Goal: Transaction & Acquisition: Download file/media

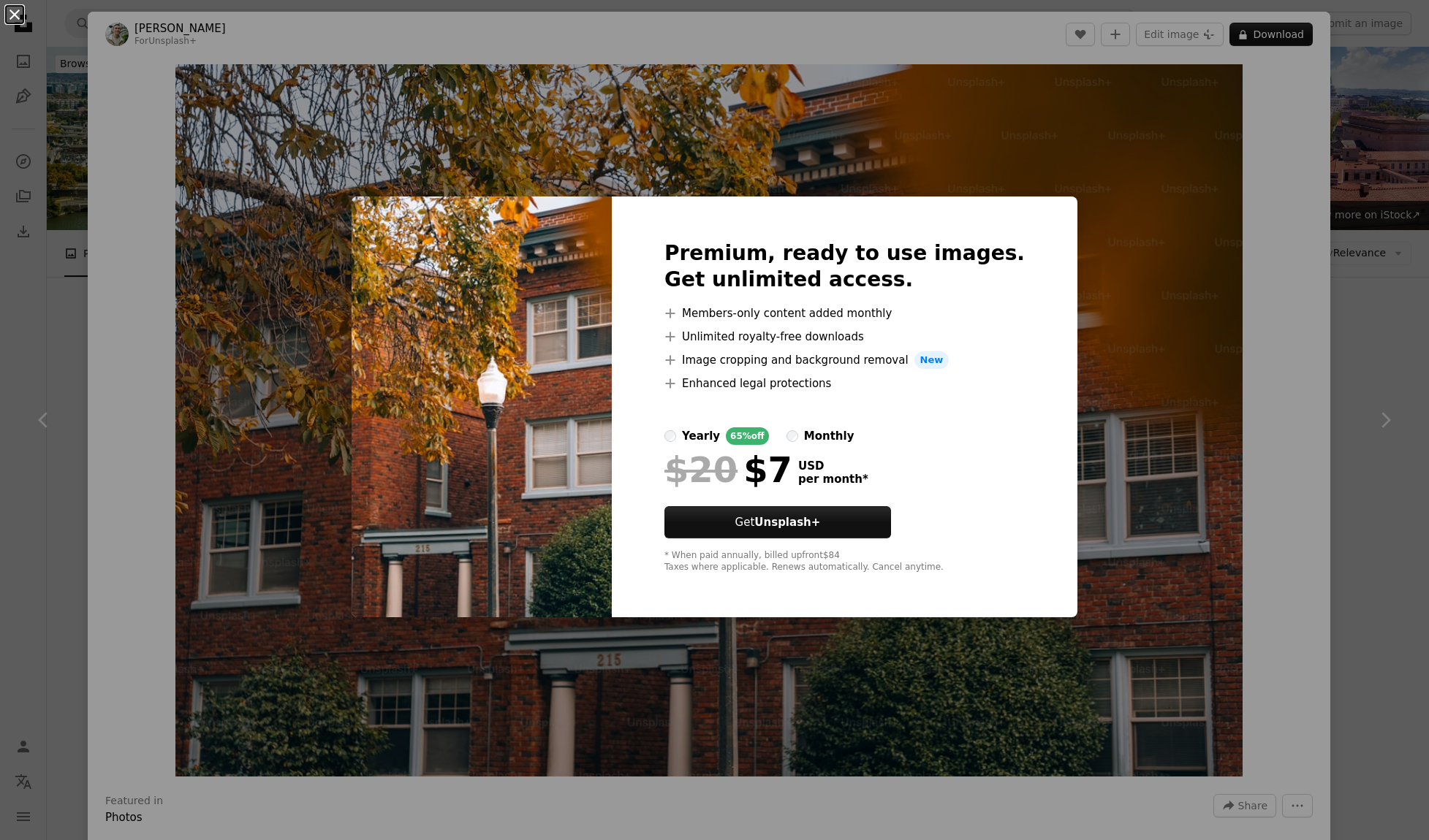
scroll to position [588, 0]
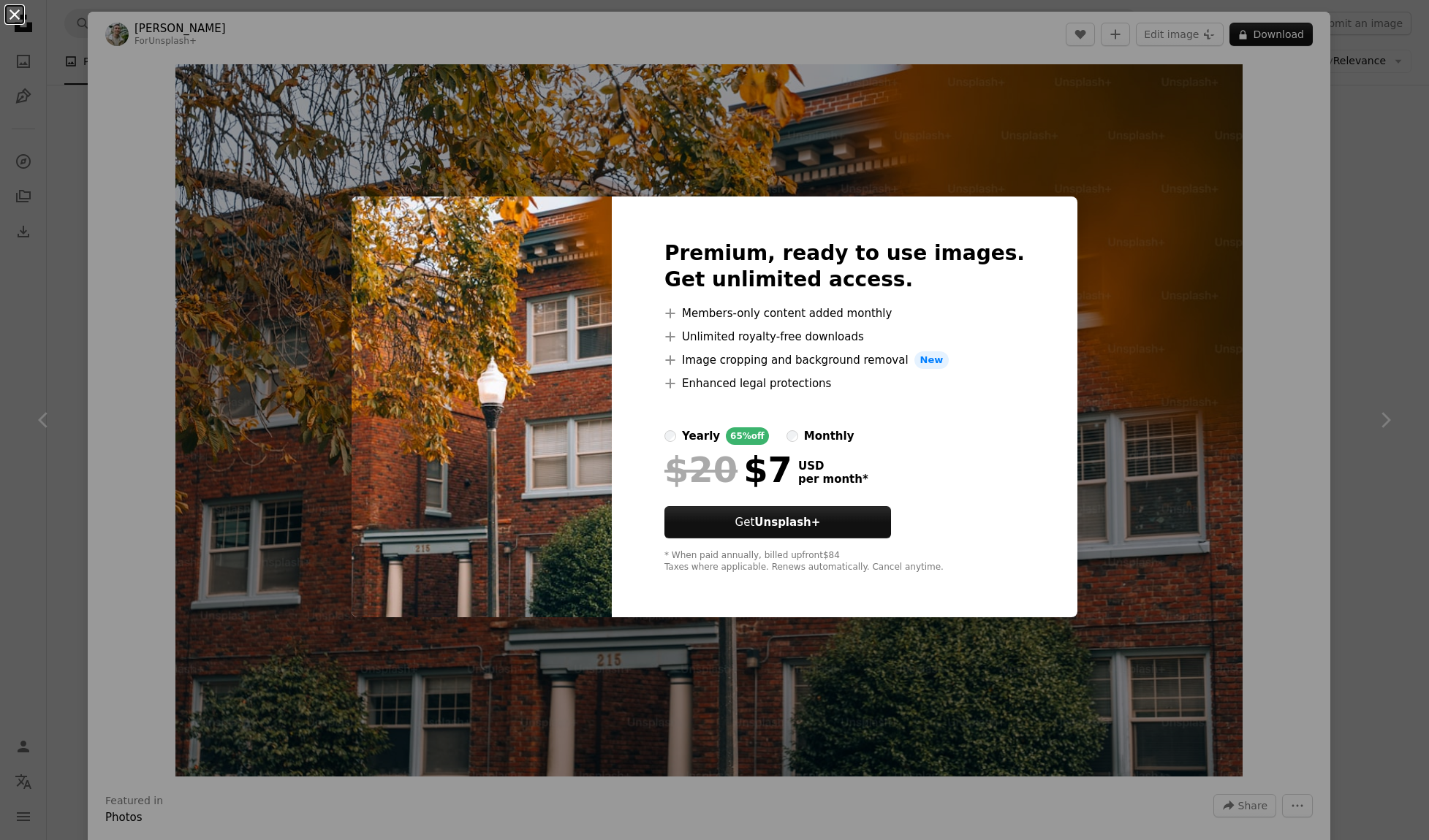
click at [10, 16] on button "An X shape" at bounding box center [14, 14] width 17 height 17
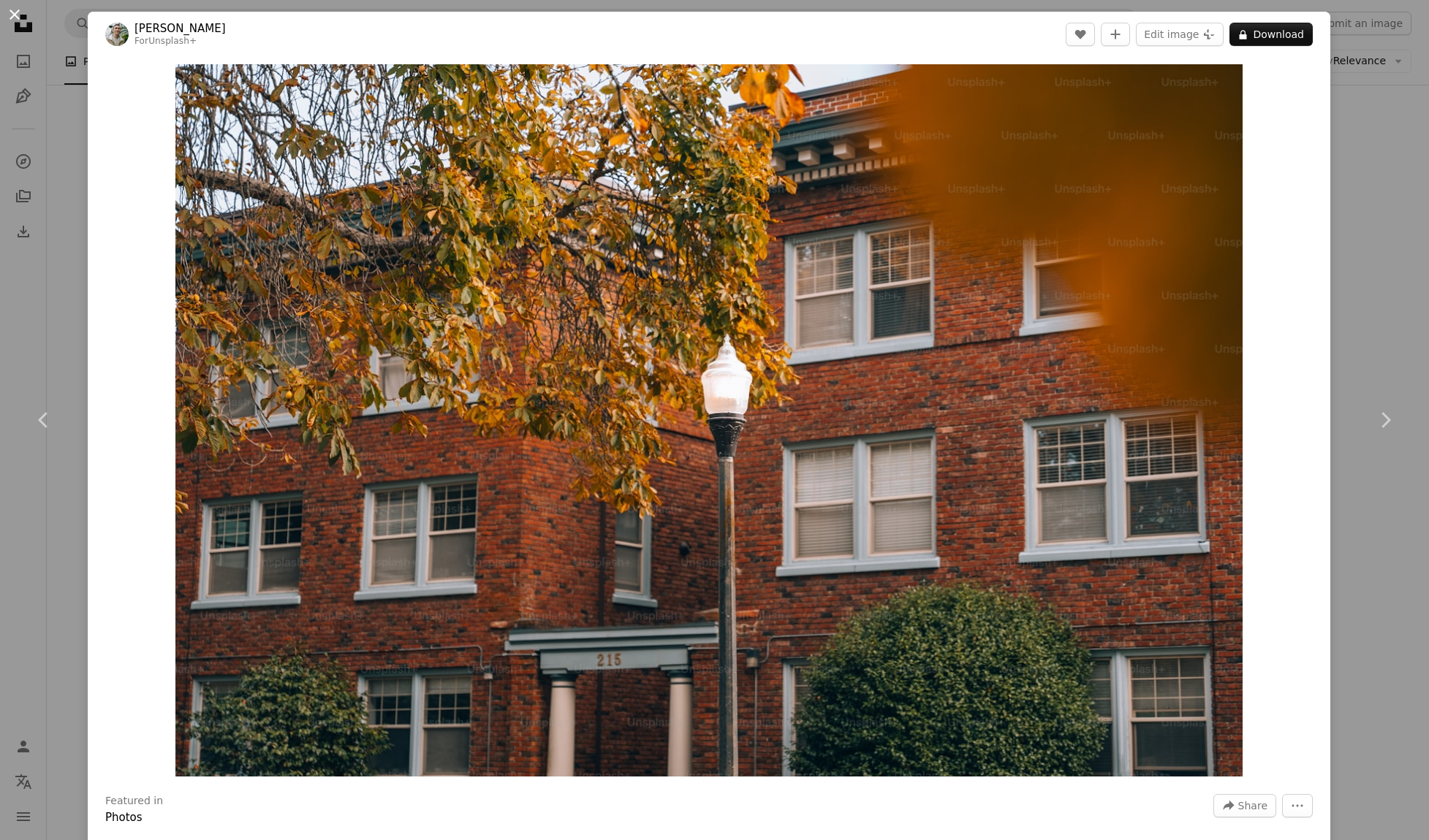
click at [11, 6] on button "An X shape" at bounding box center [14, 14] width 17 height 17
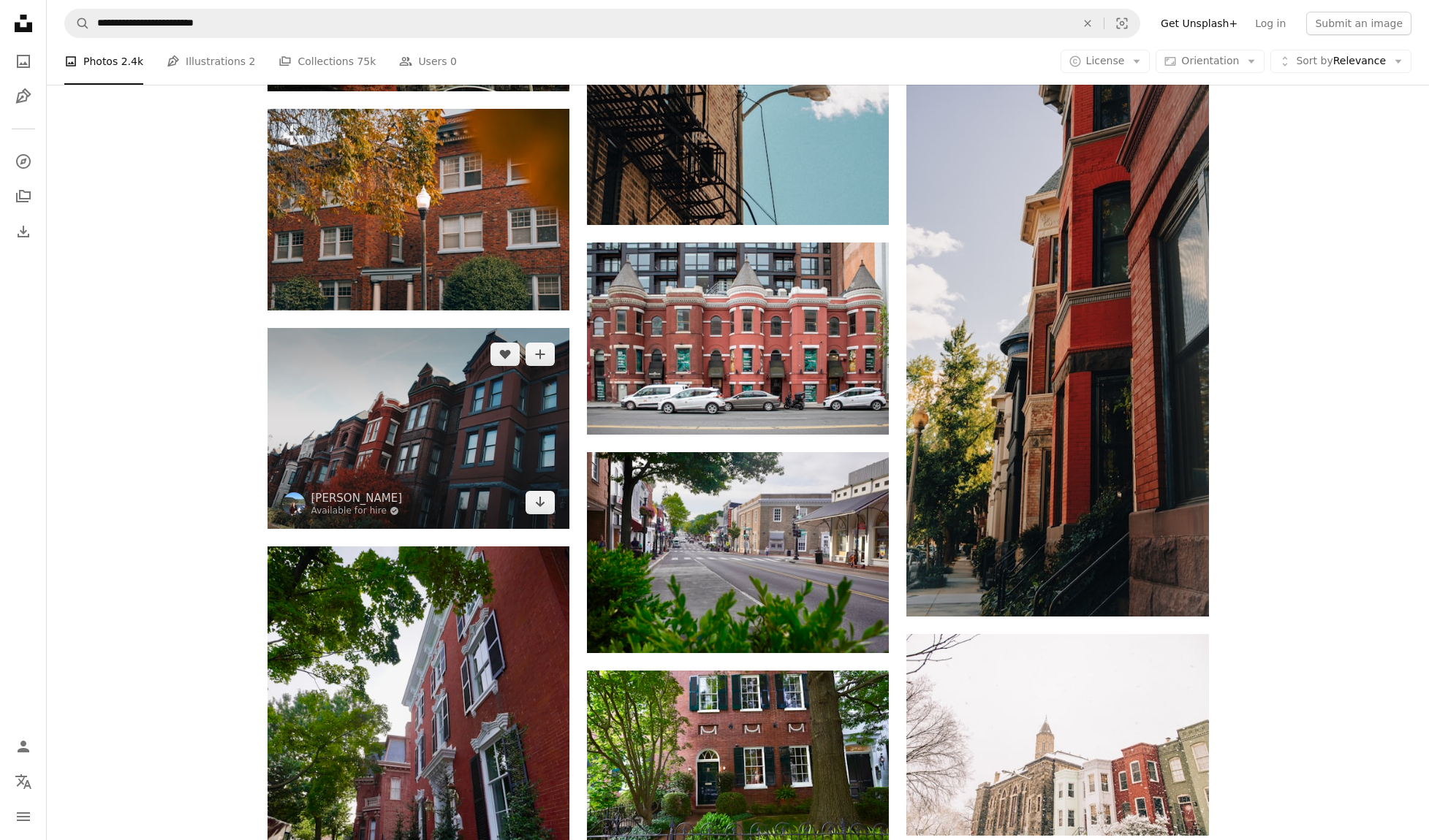
scroll to position [722, 0]
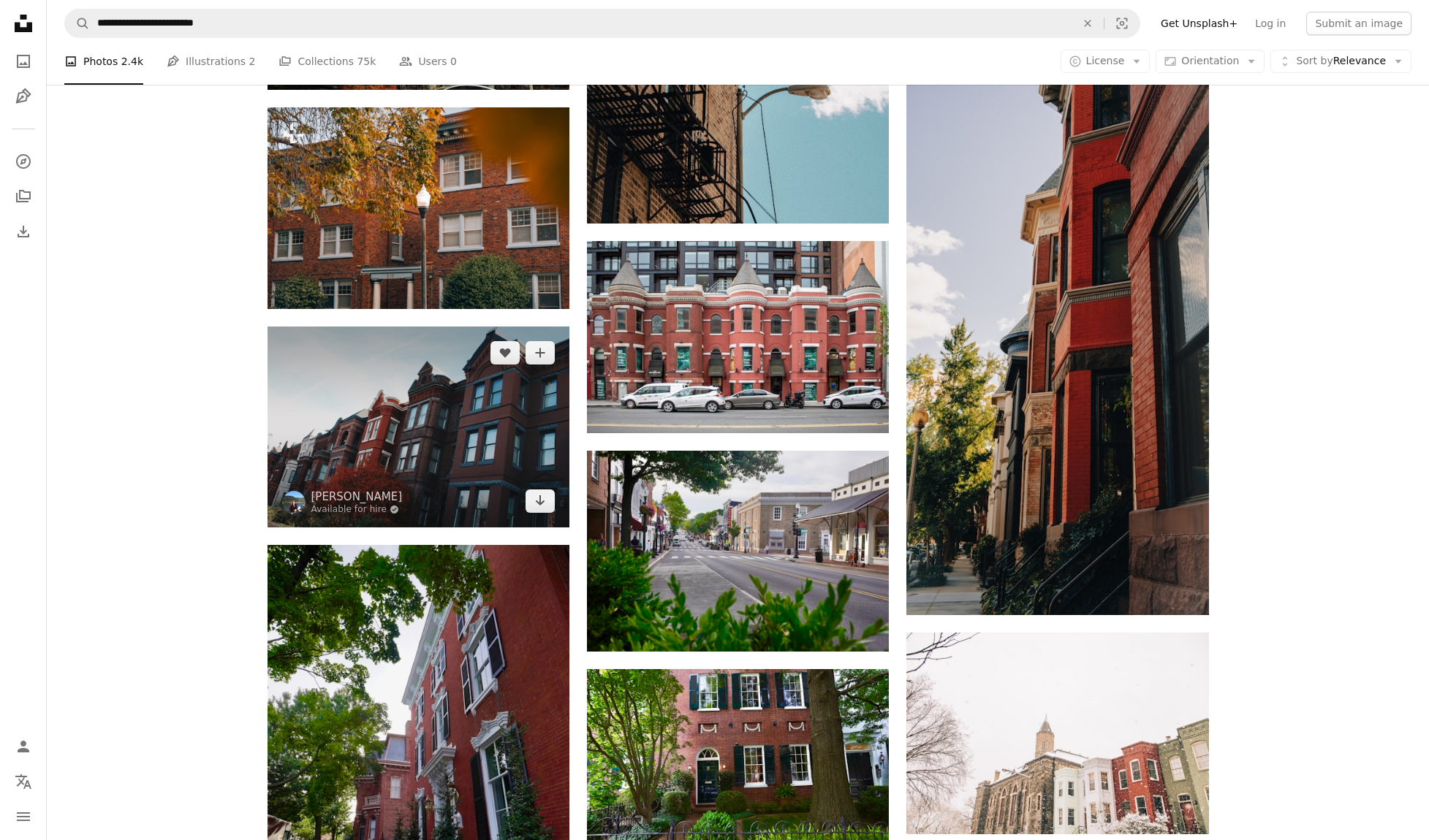
click at [480, 459] on img at bounding box center [418, 427] width 302 height 201
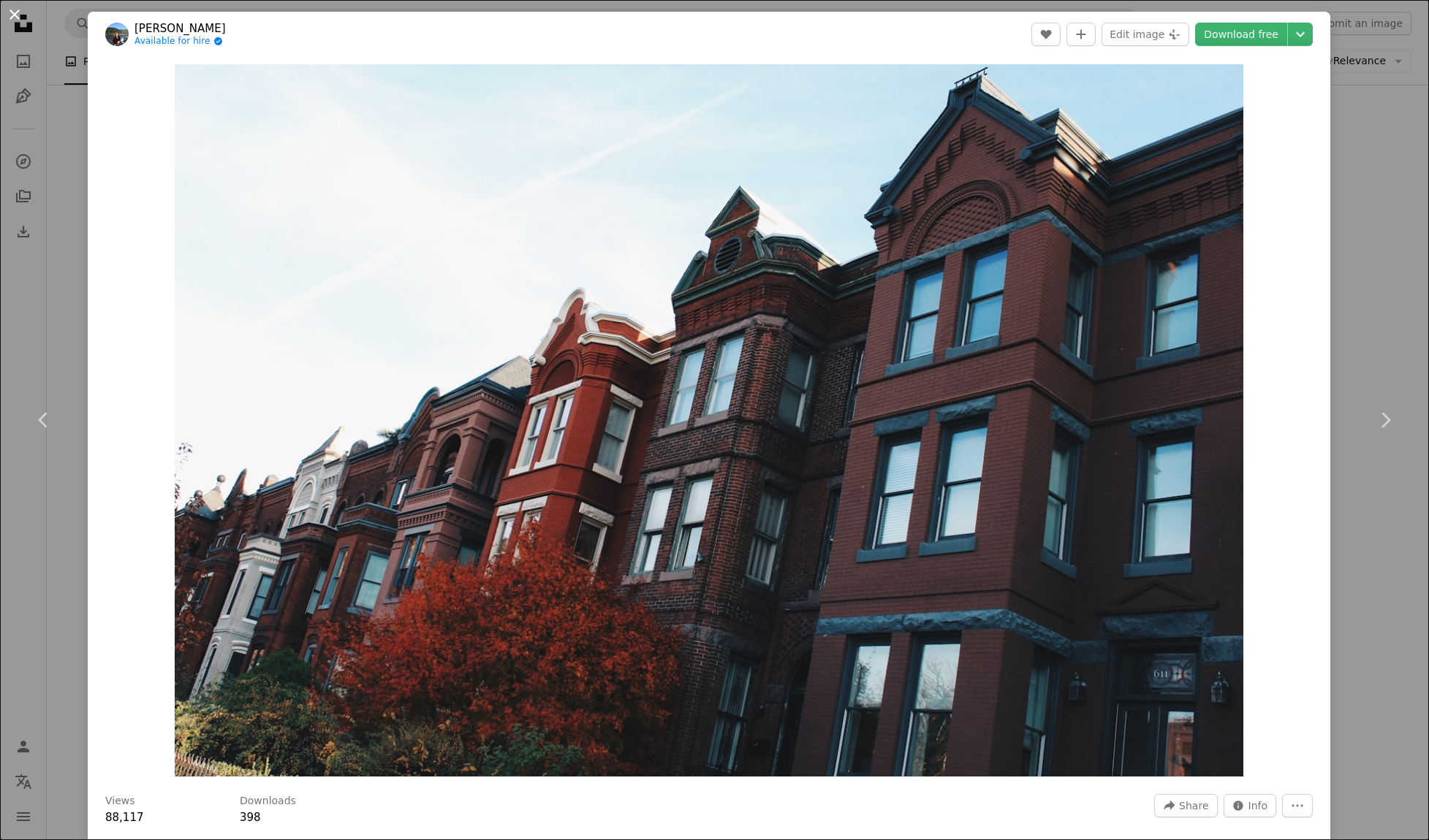
click at [19, 18] on button "An X shape" at bounding box center [14, 14] width 17 height 17
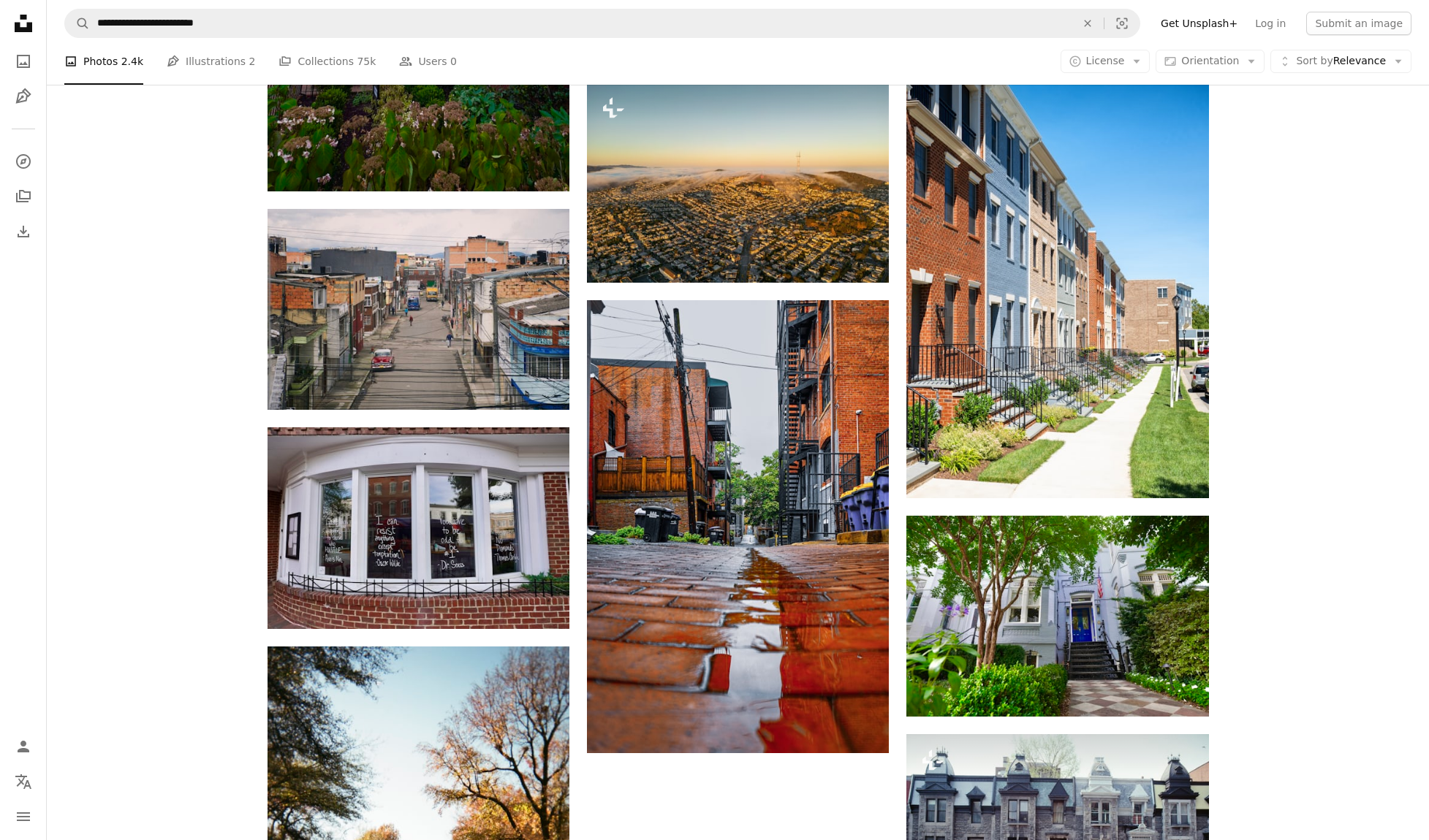
scroll to position [1488, 0]
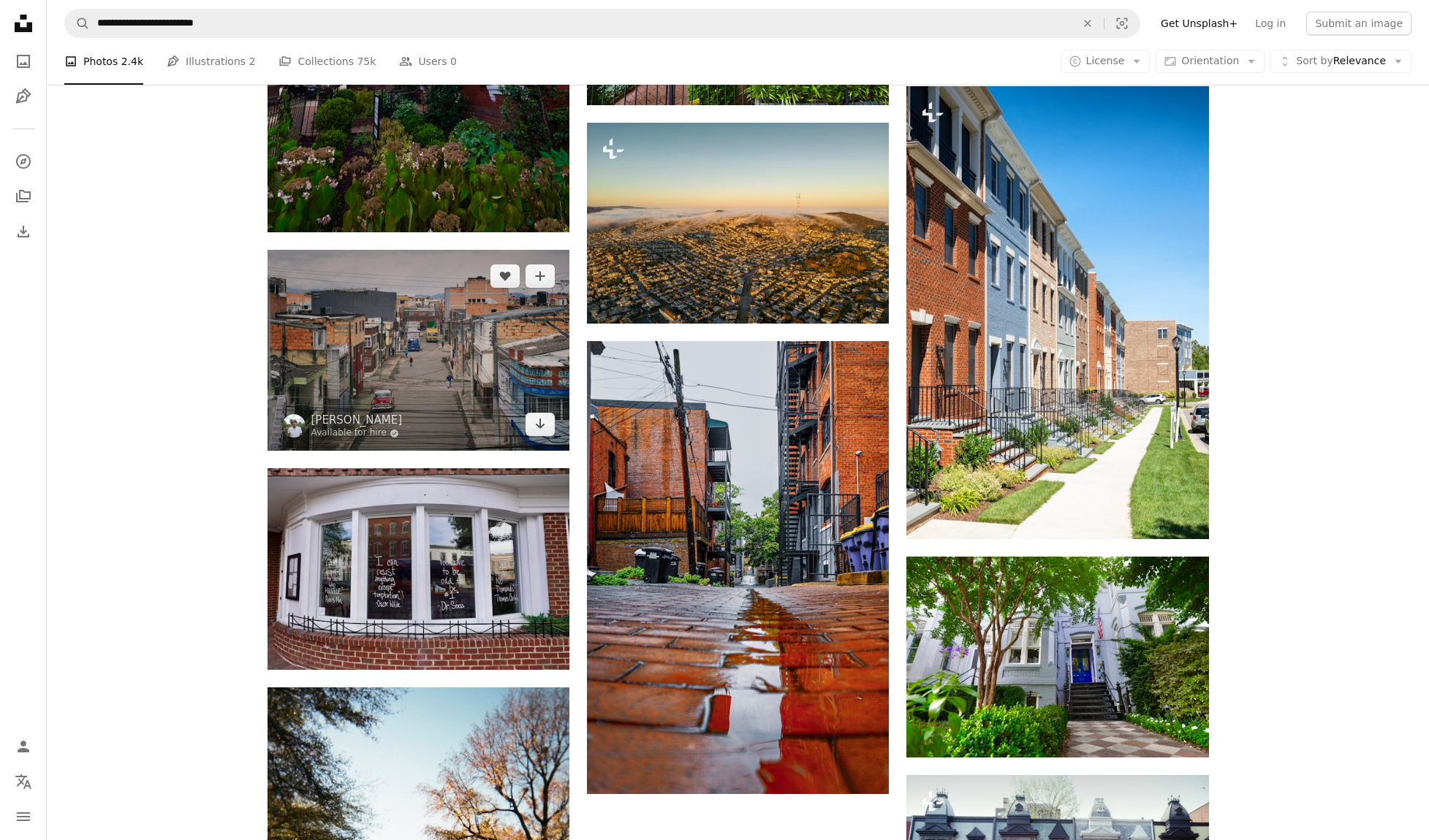
click at [433, 331] on img at bounding box center [418, 350] width 302 height 201
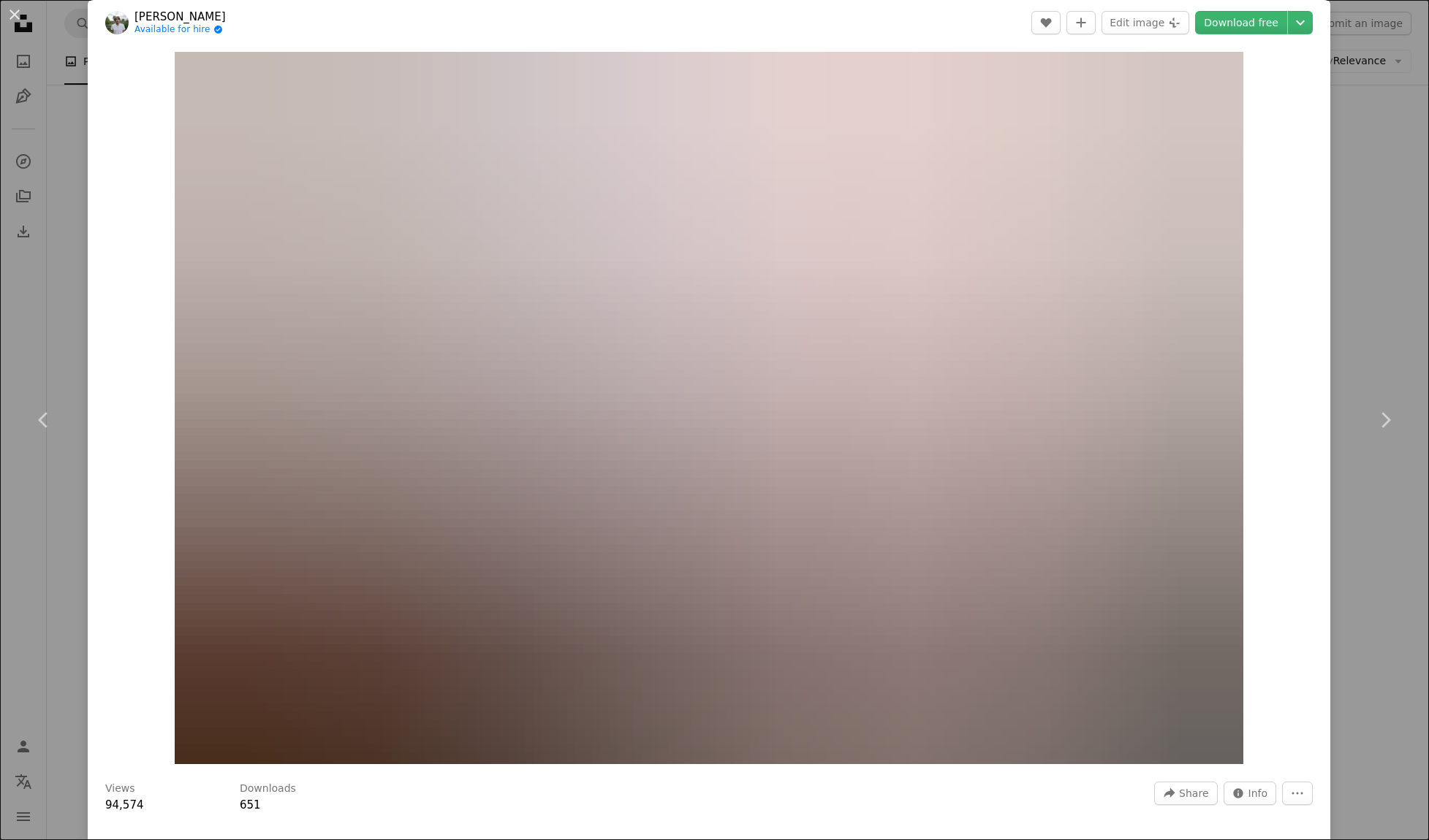
scroll to position [8, 0]
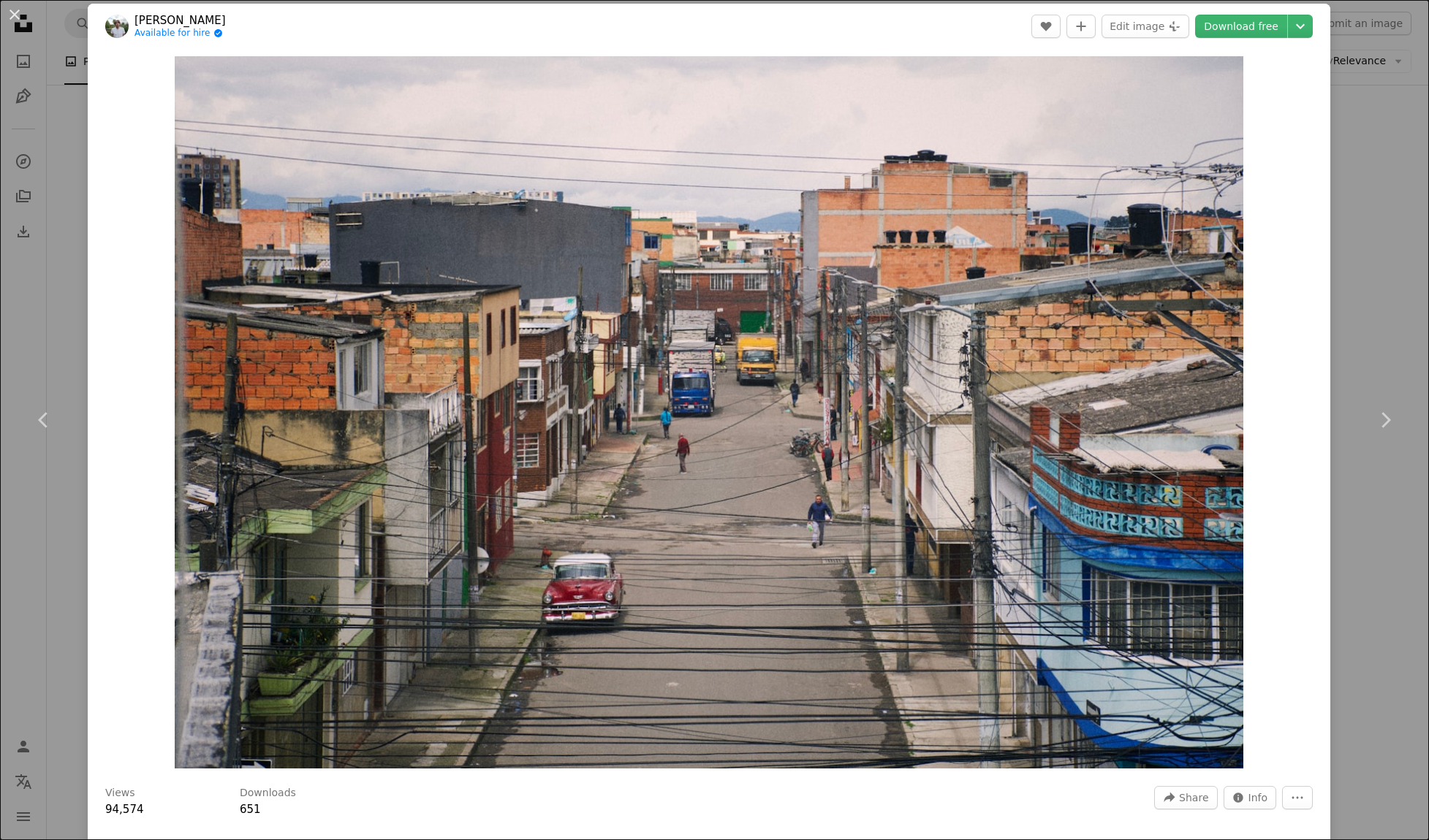
drag, startPoint x: 15, startPoint y: 10, endPoint x: 171, endPoint y: 115, distance: 188.0
click at [15, 10] on button "An X shape" at bounding box center [14, 14] width 17 height 17
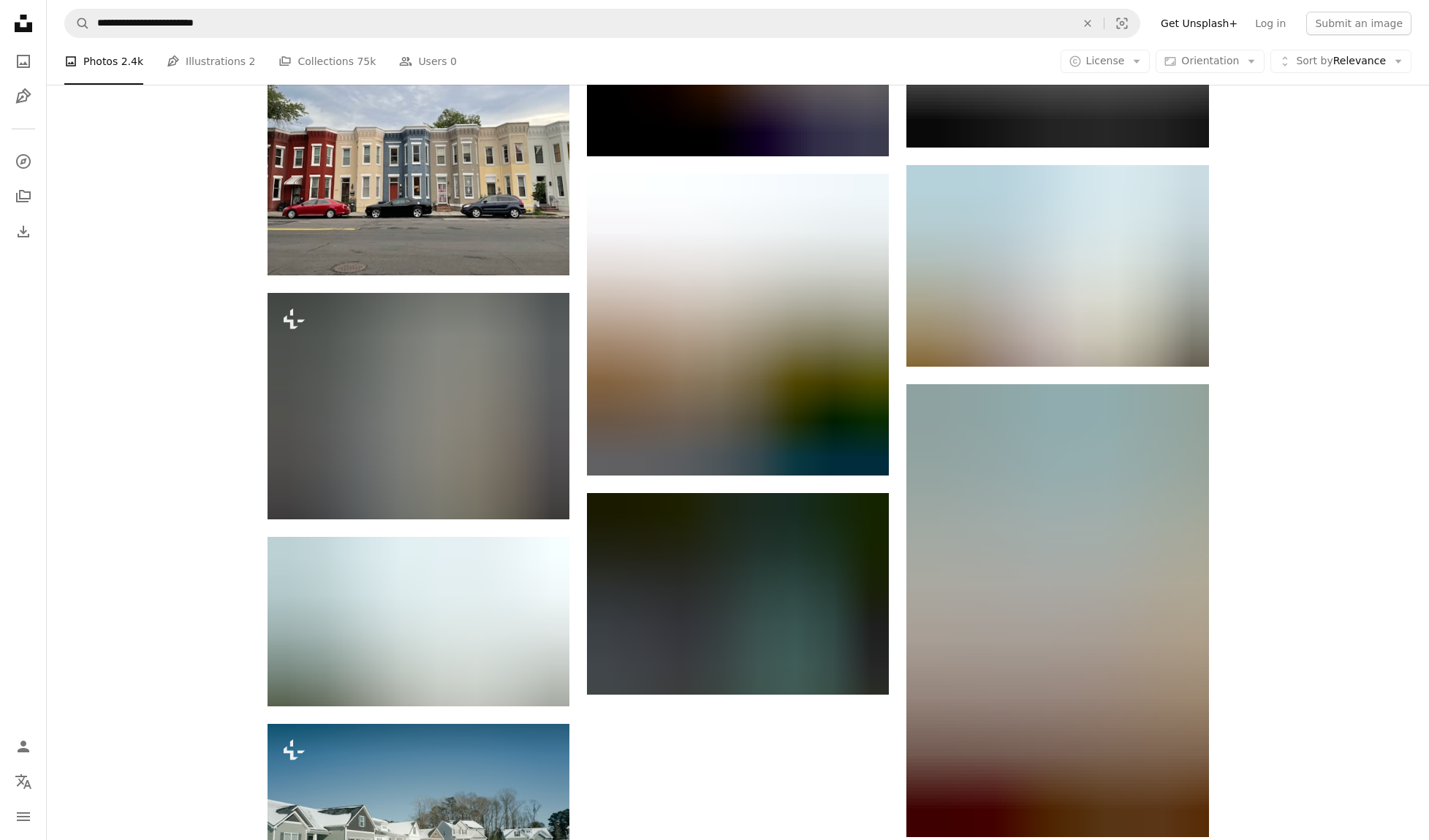
scroll to position [3706, 0]
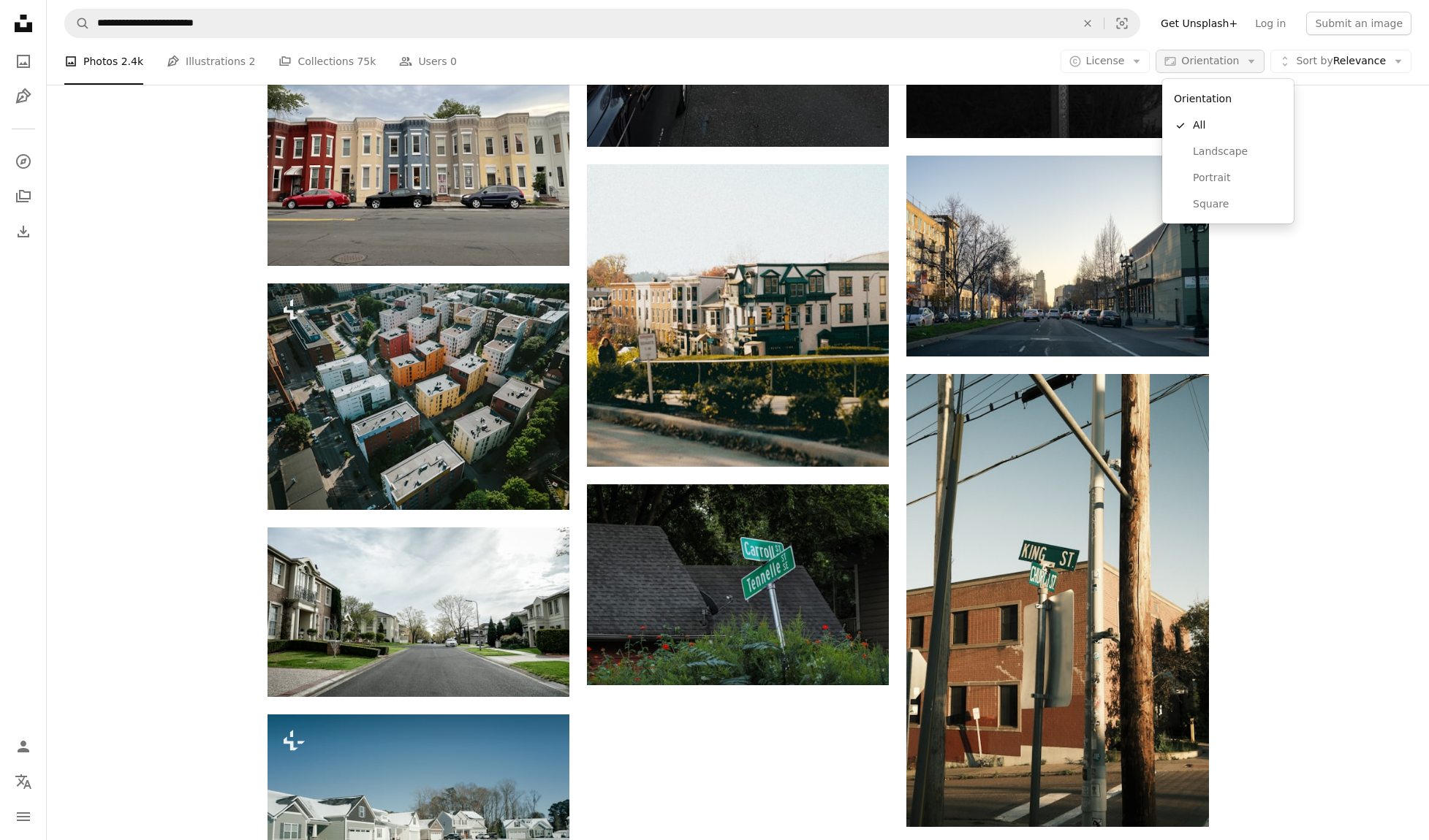
click at [1206, 59] on span "Orientation" at bounding box center [1210, 60] width 58 height 12
click at [1240, 145] on span "Landscape" at bounding box center [1237, 152] width 89 height 15
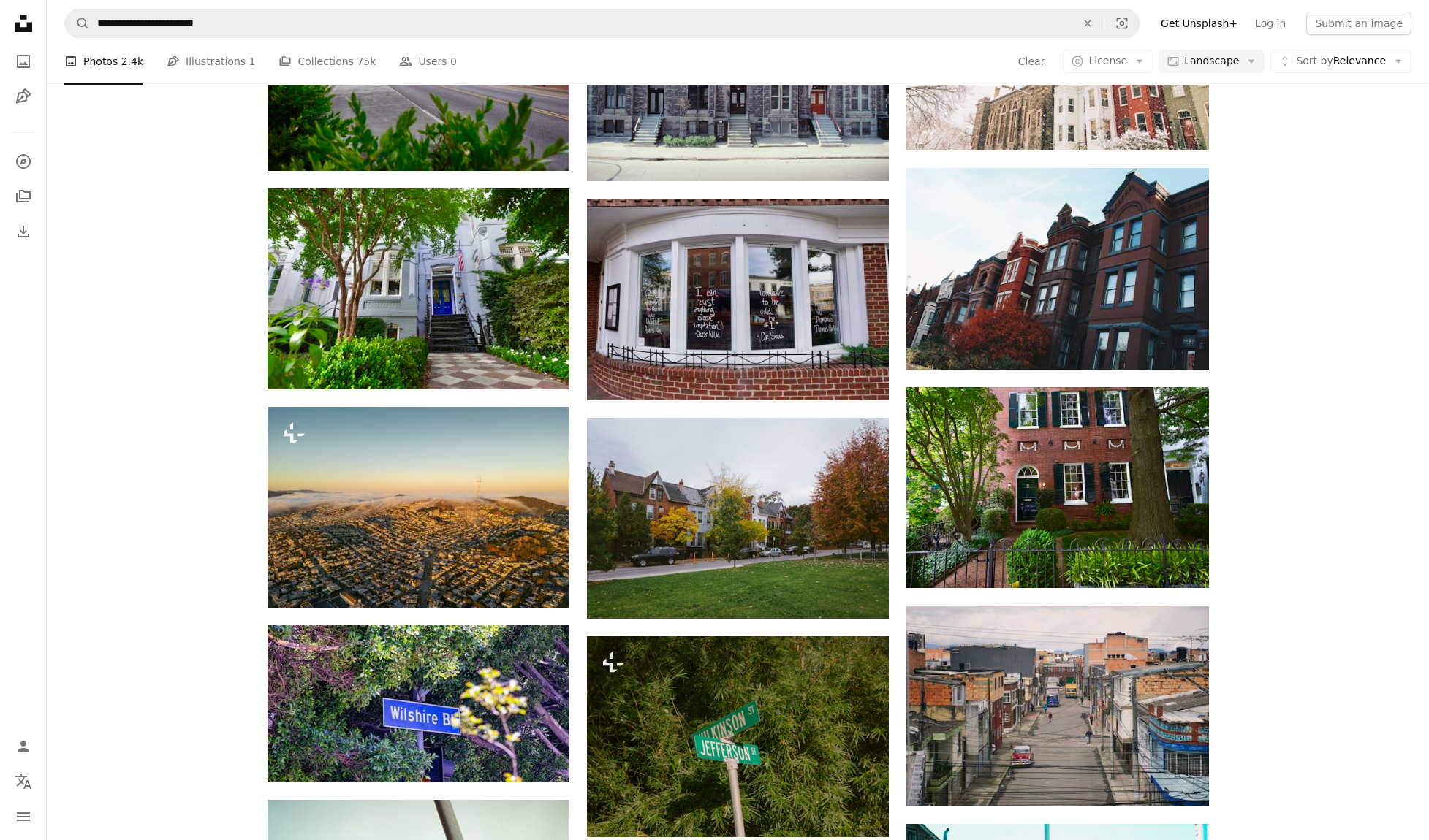
scroll to position [877, 0]
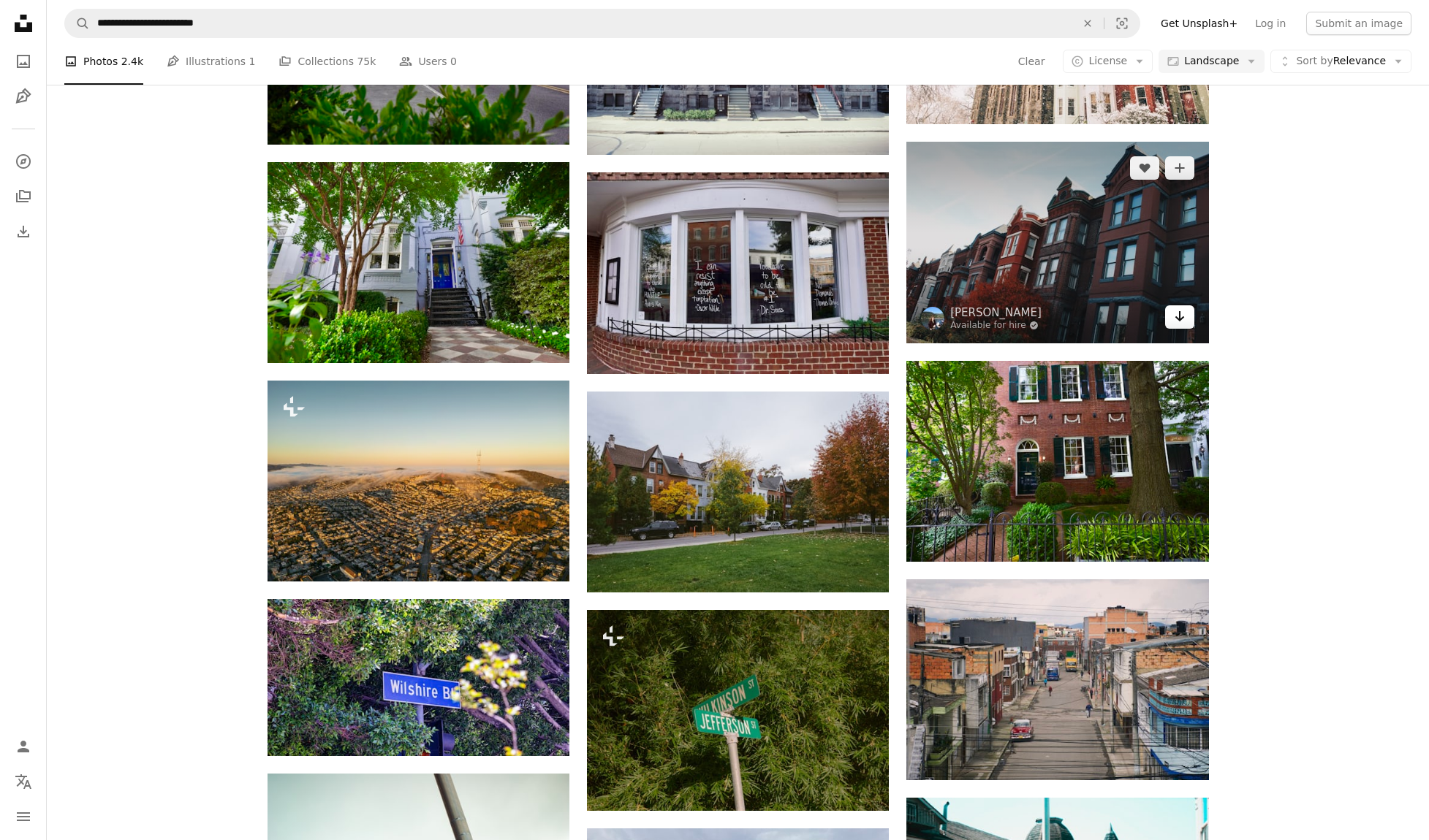
click at [1192, 317] on link "Arrow pointing down" at bounding box center [1179, 317] width 29 height 23
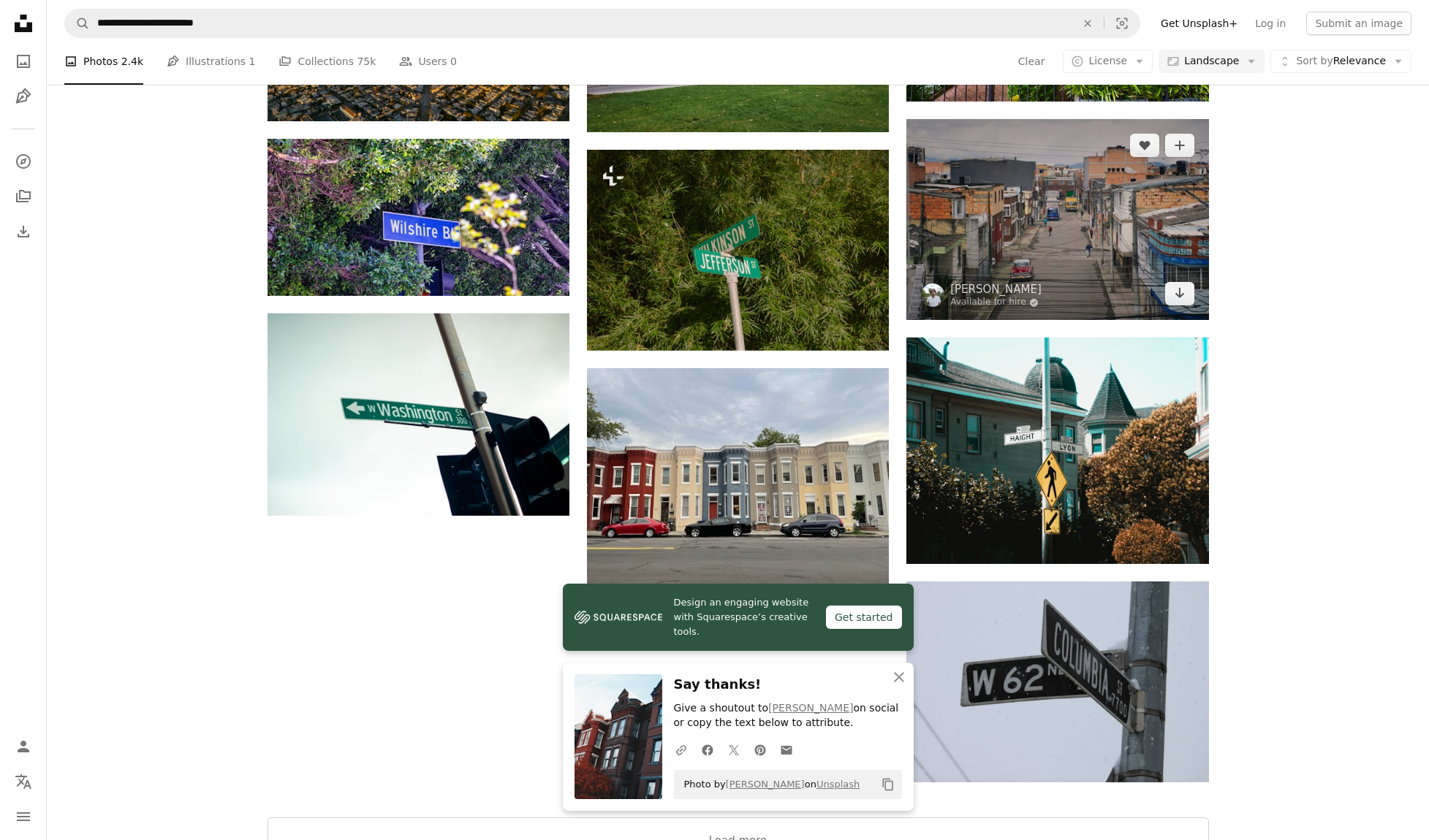
scroll to position [1340, 0]
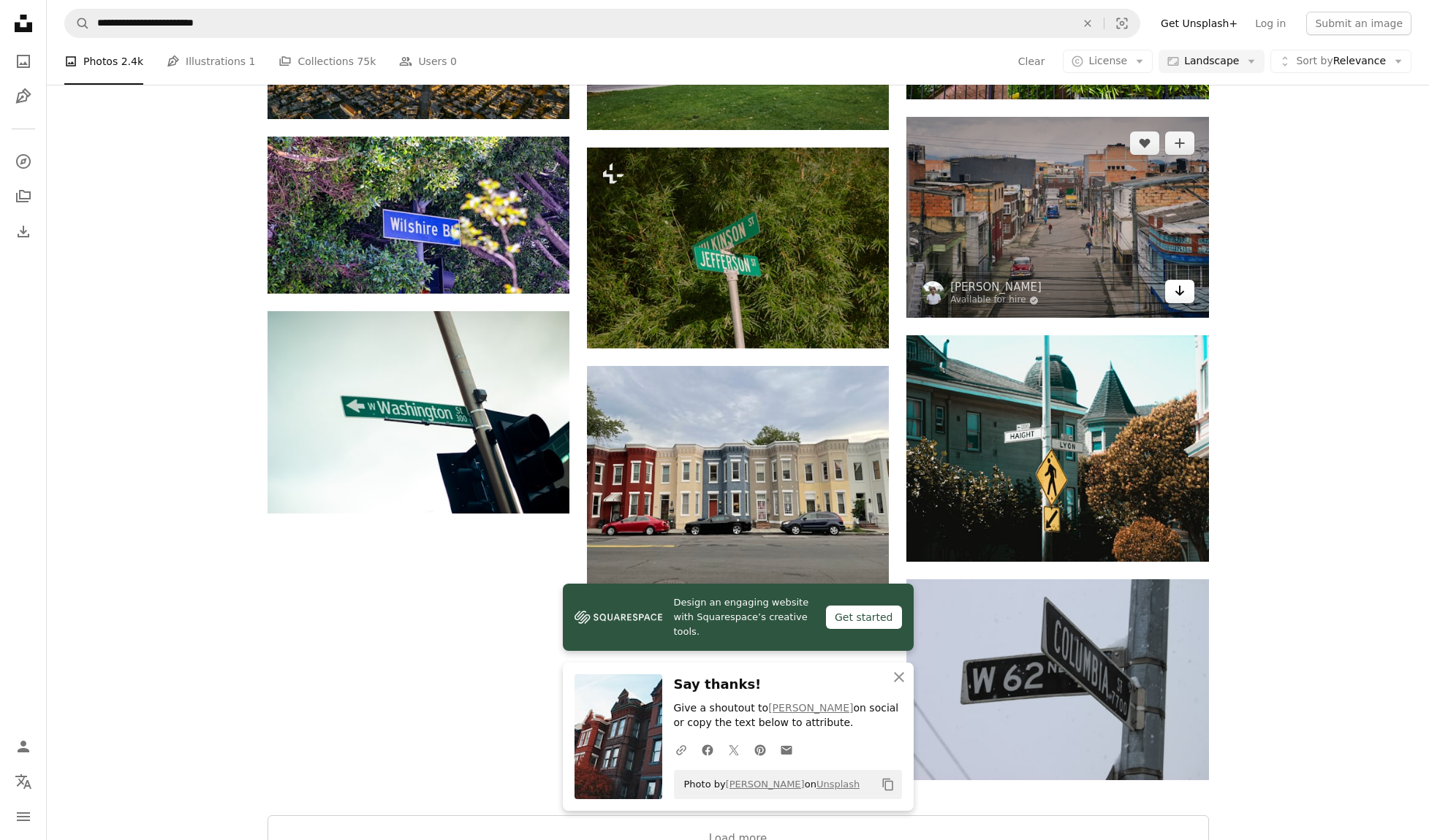
click at [1182, 292] on icon "Download" at bounding box center [1179, 291] width 10 height 10
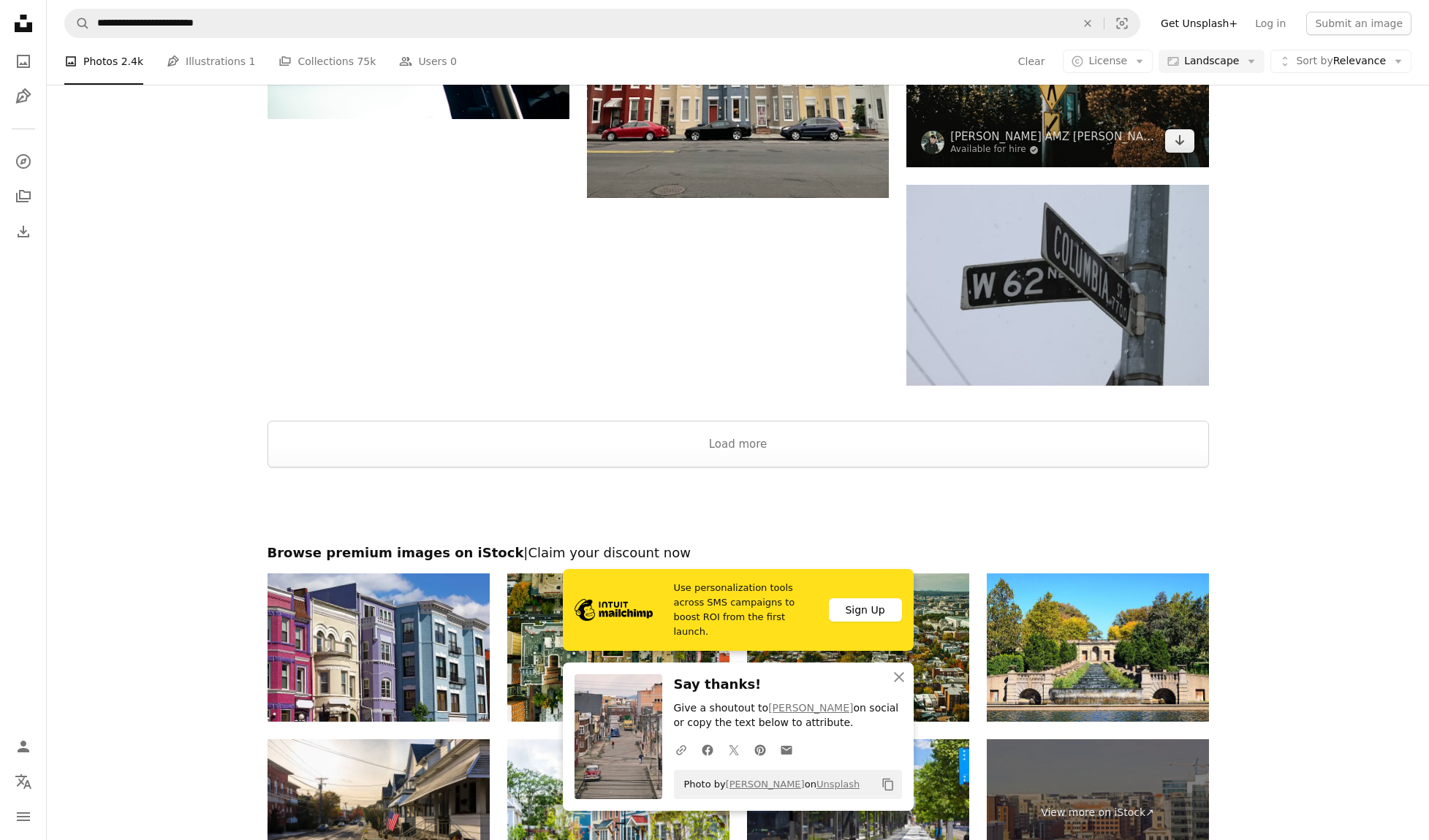
scroll to position [1751, 0]
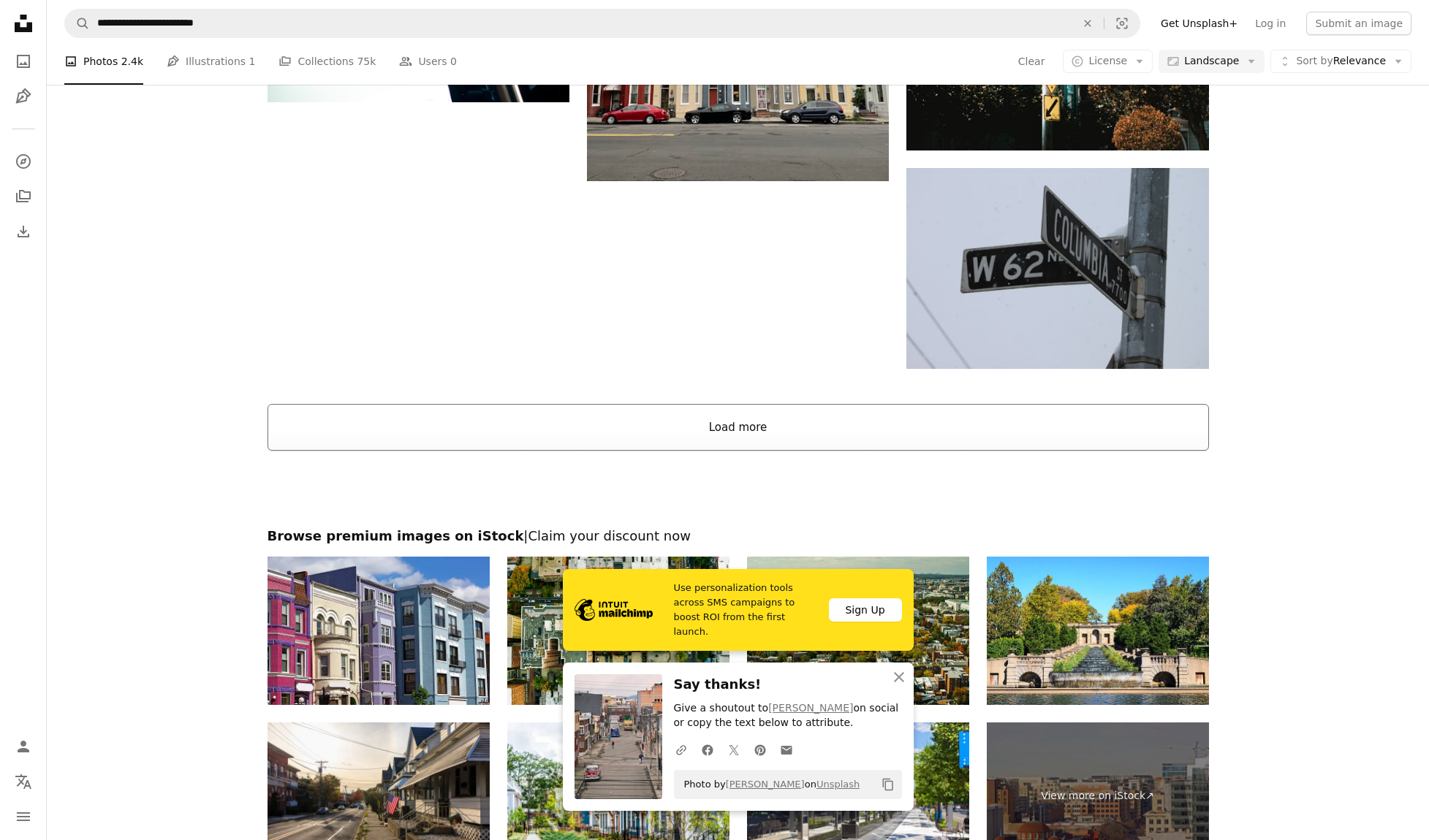
click at [804, 420] on button "Load more" at bounding box center [737, 427] width 941 height 47
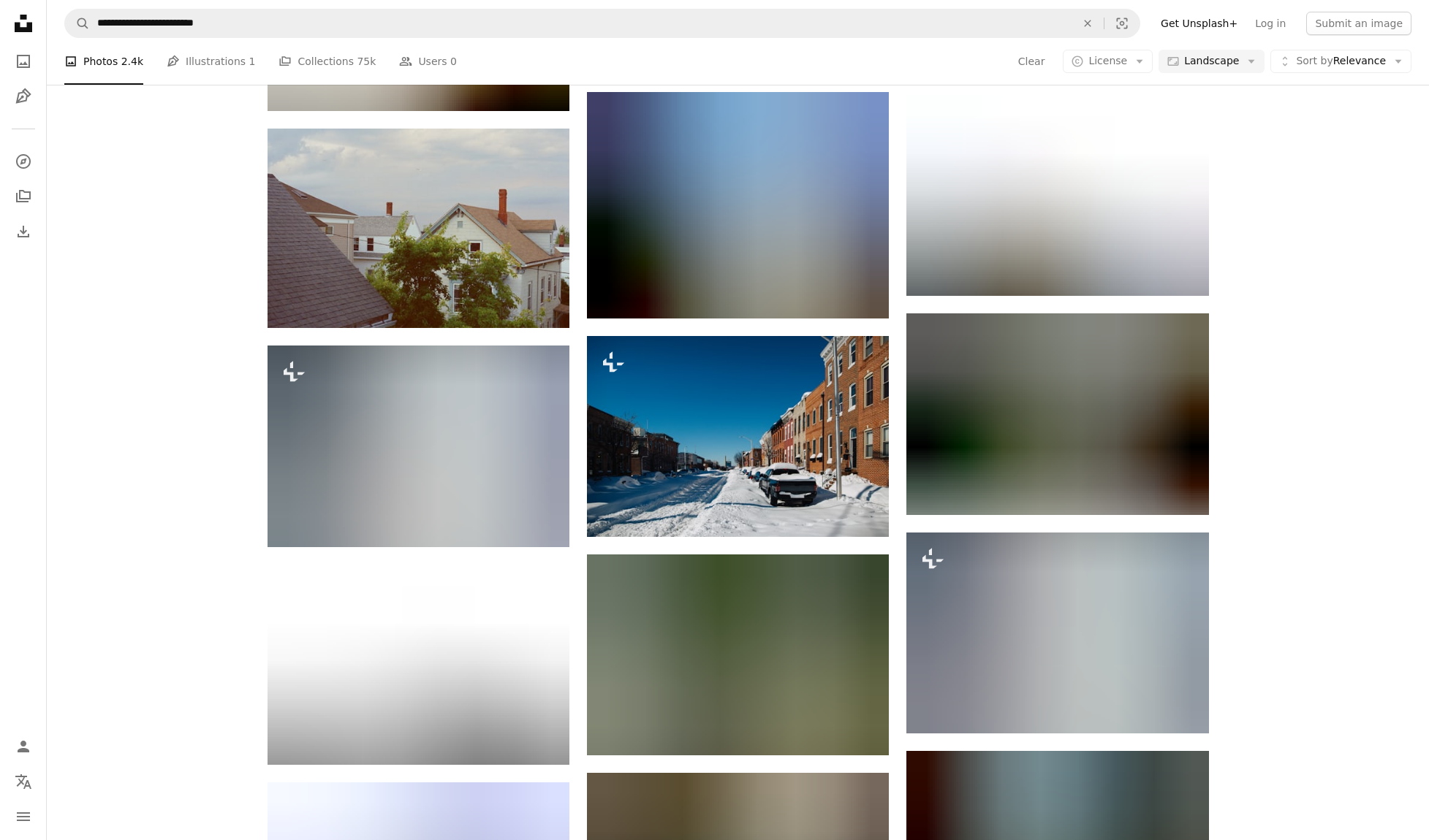
scroll to position [7972, 0]
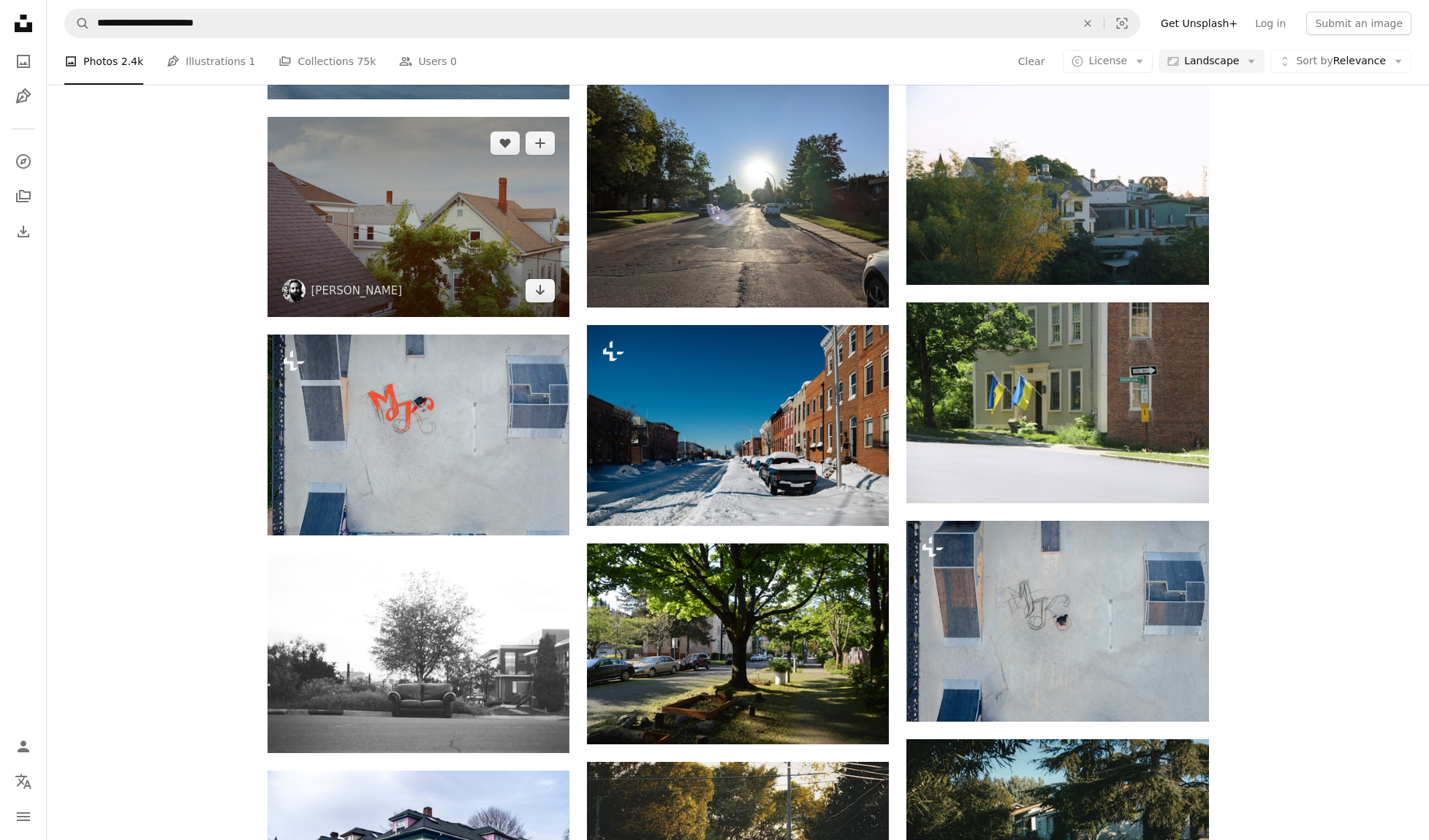
click at [472, 250] on img at bounding box center [418, 217] width 302 height 200
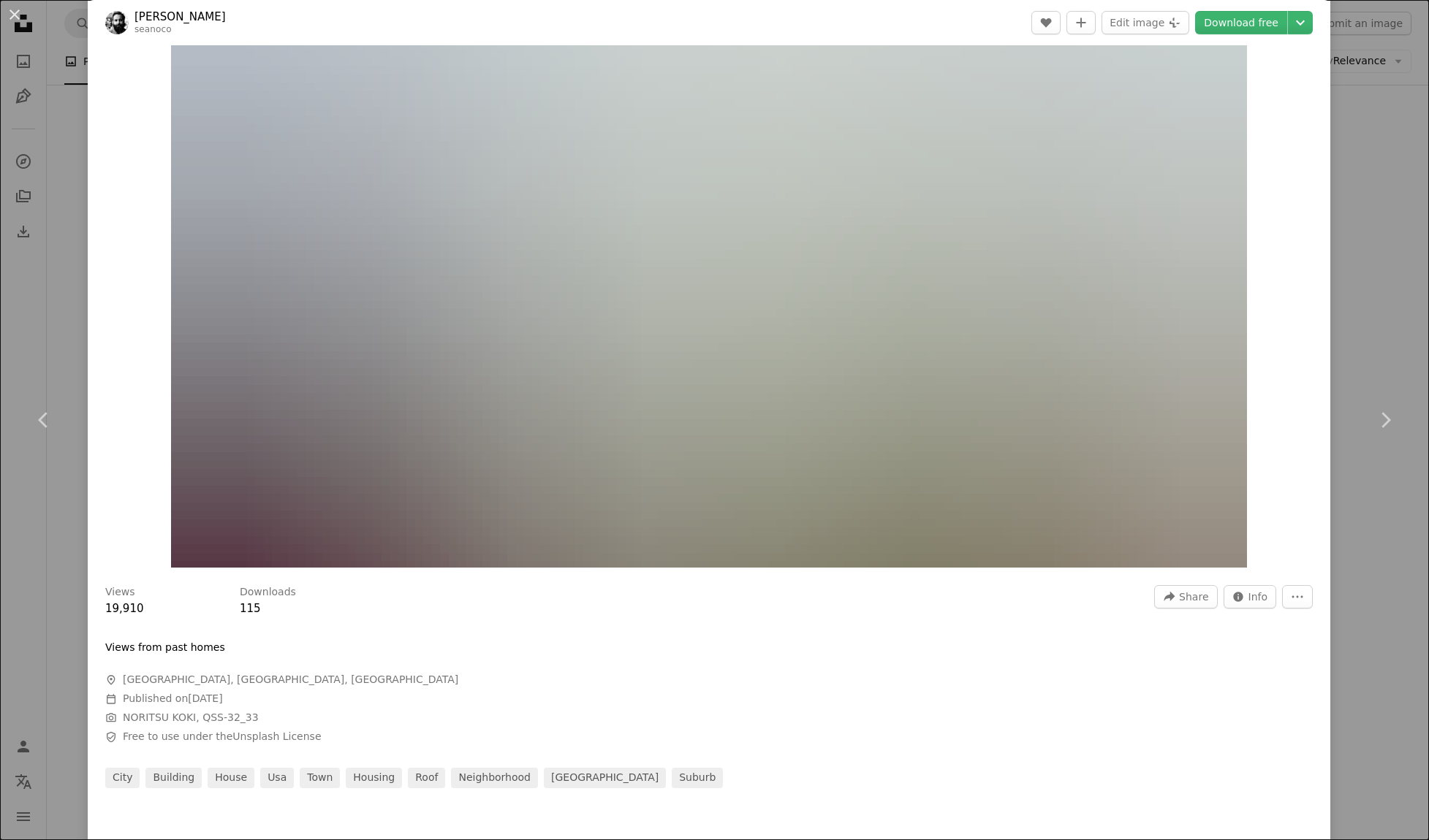
scroll to position [209, 0]
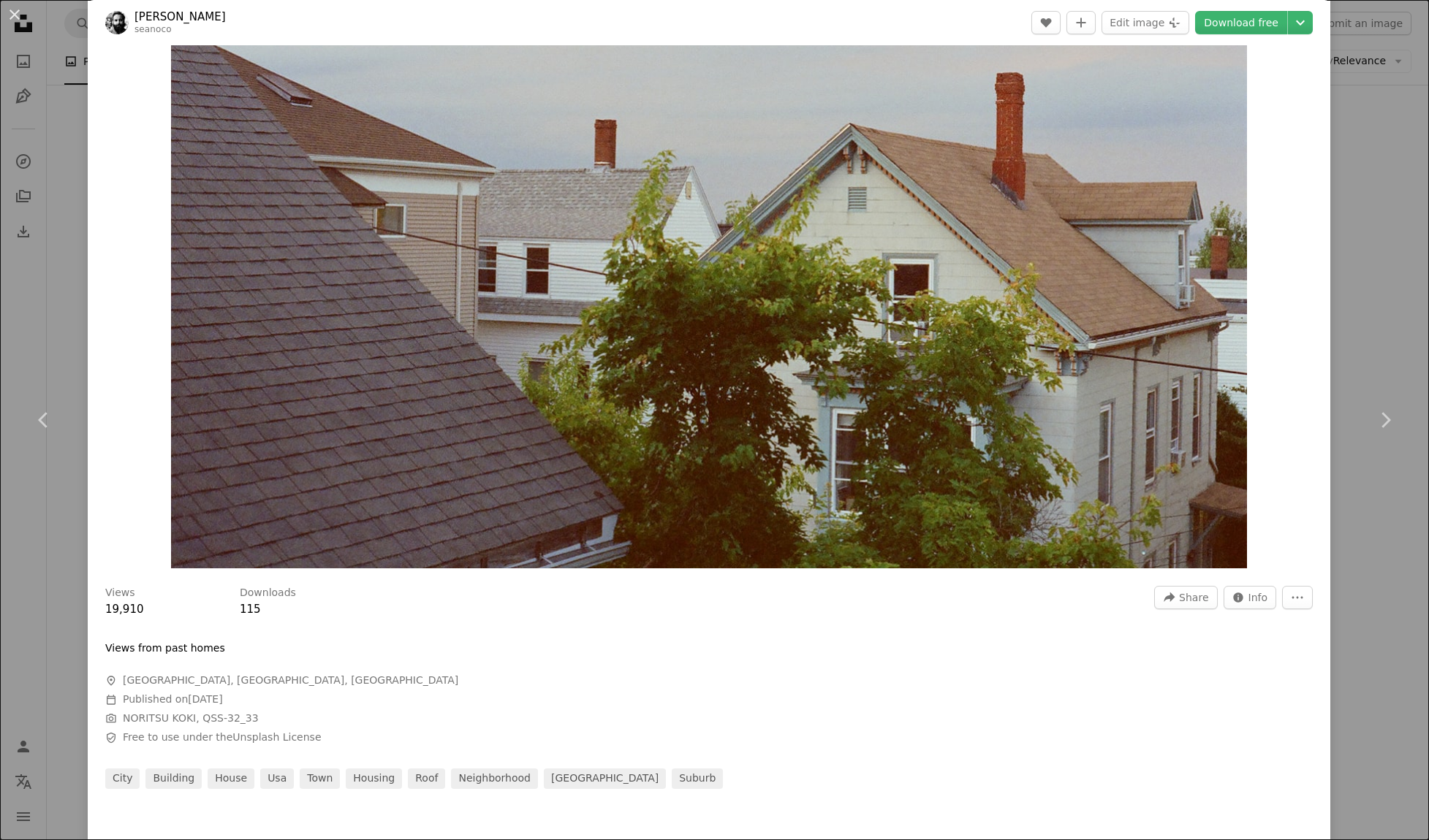
click at [1380, 228] on div "An X shape Chevron left Chevron right [PERSON_NAME] seanoco A heart A plus sign…" at bounding box center [714, 420] width 1429 height 840
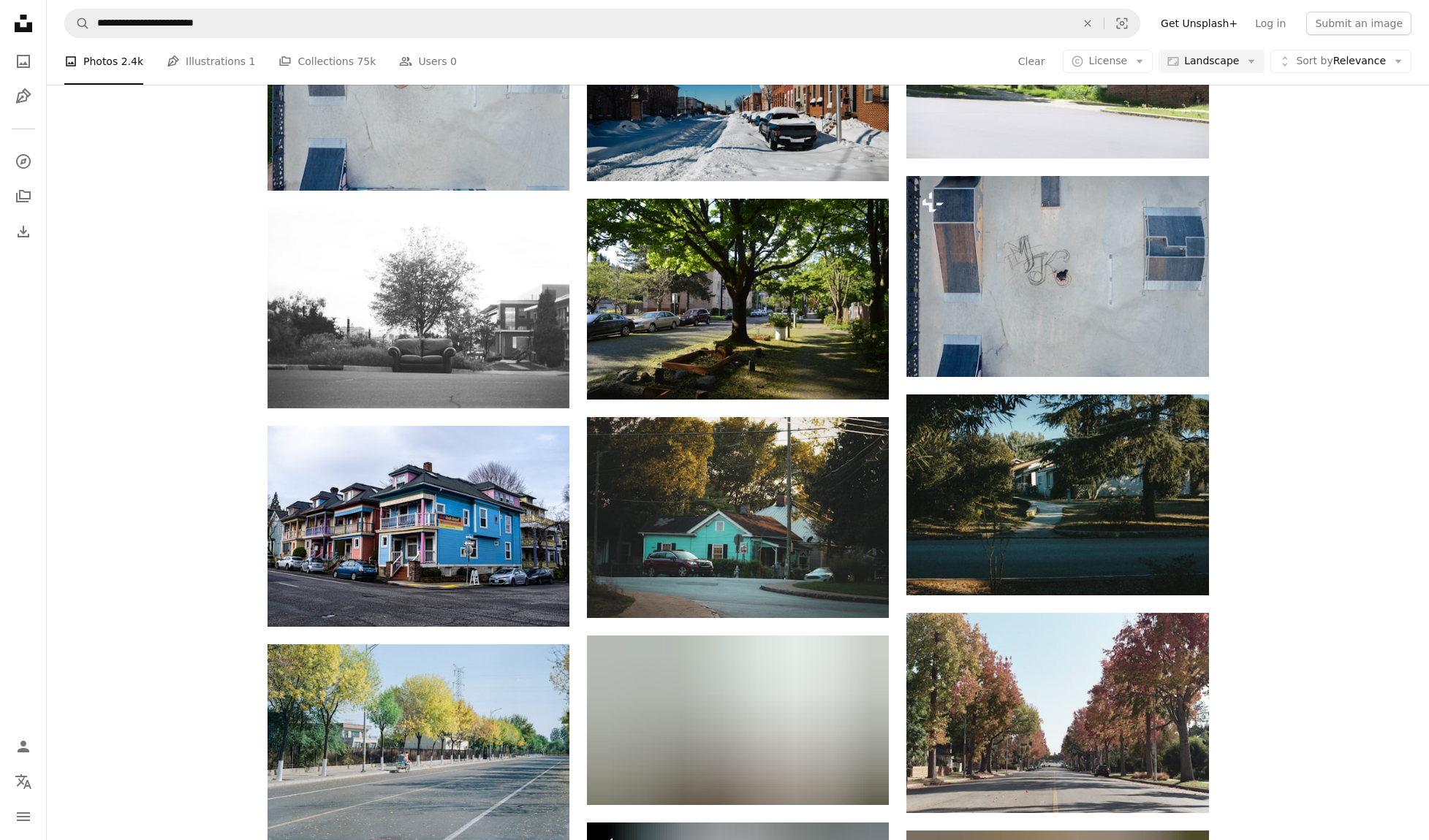
scroll to position [8521, 0]
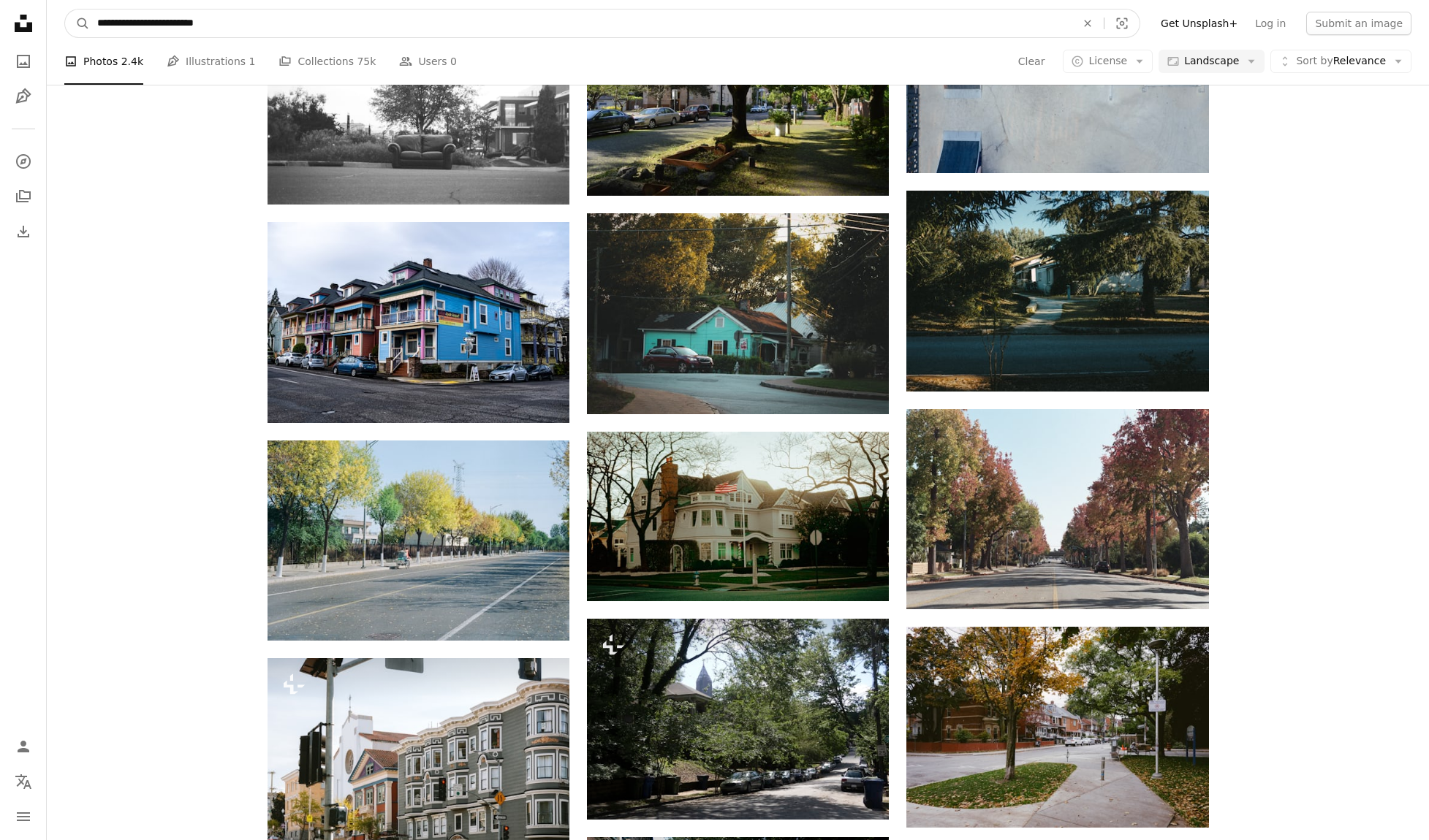
click at [627, 16] on input "**********" at bounding box center [581, 24] width 981 height 28
type input "**********"
click at [65, 10] on button "A magnifying glass" at bounding box center [78, 24] width 25 height 28
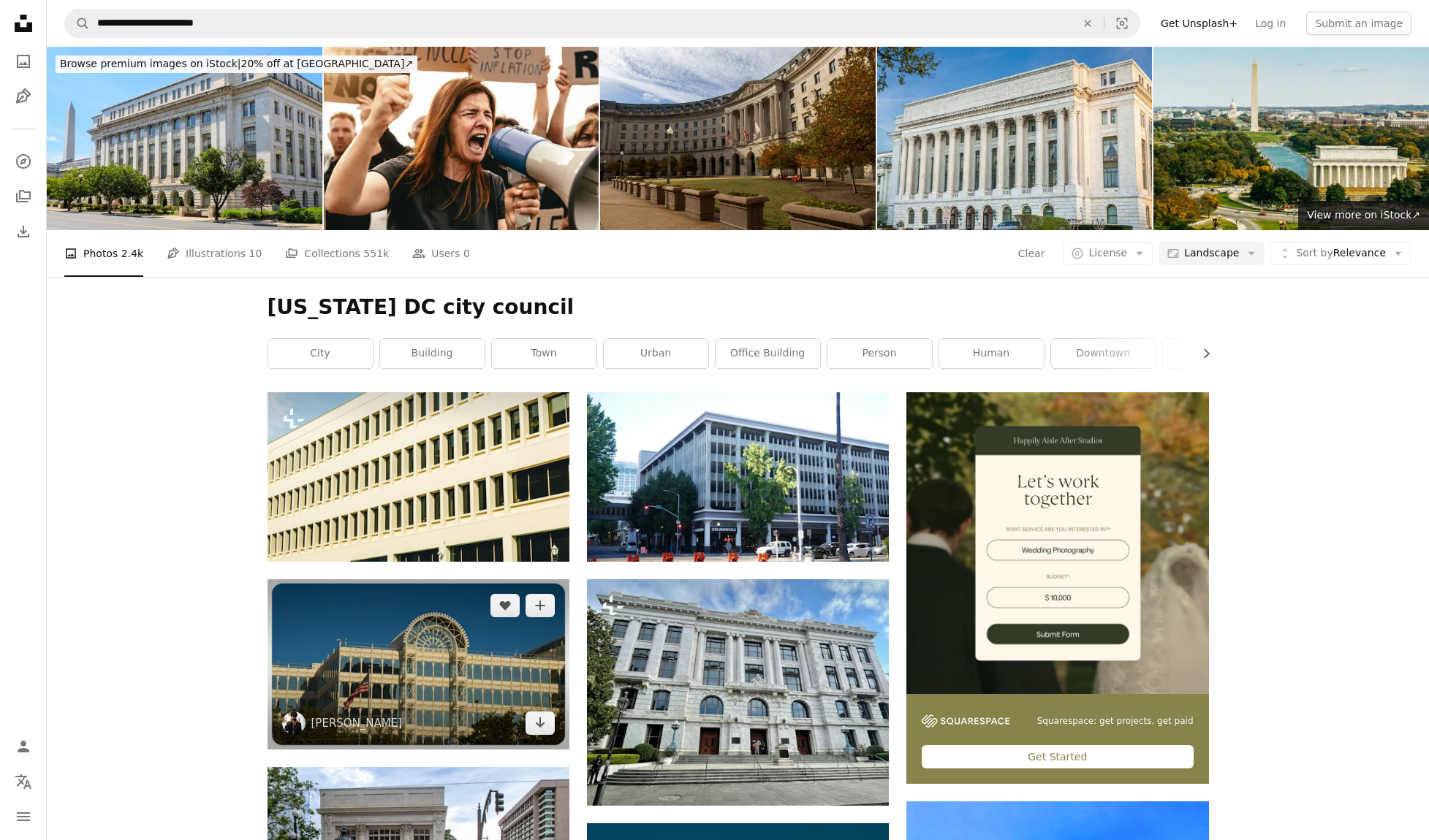
click at [453, 654] on img at bounding box center [418, 664] width 302 height 170
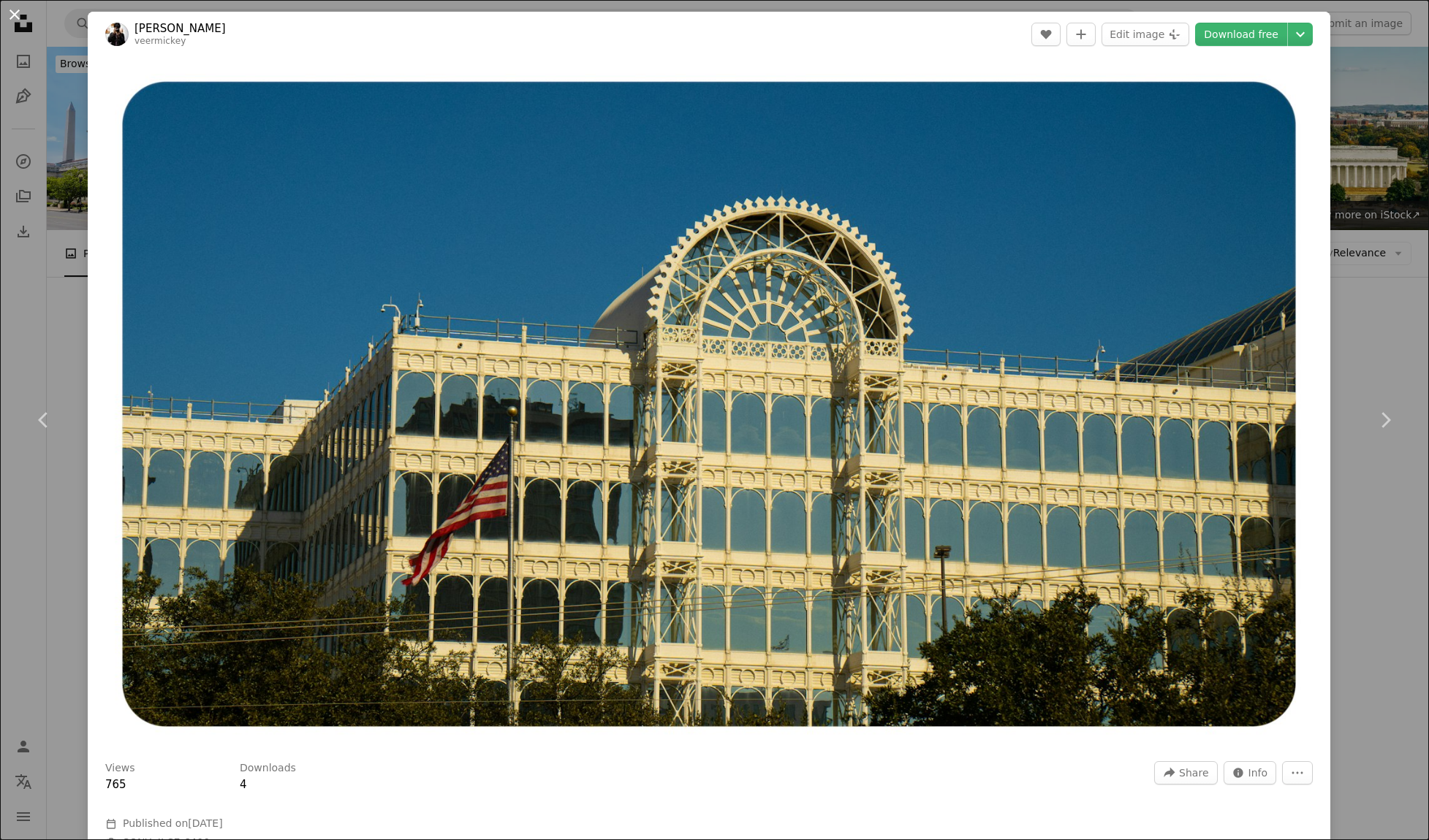
click at [16, 13] on button "An X shape" at bounding box center [14, 14] width 17 height 17
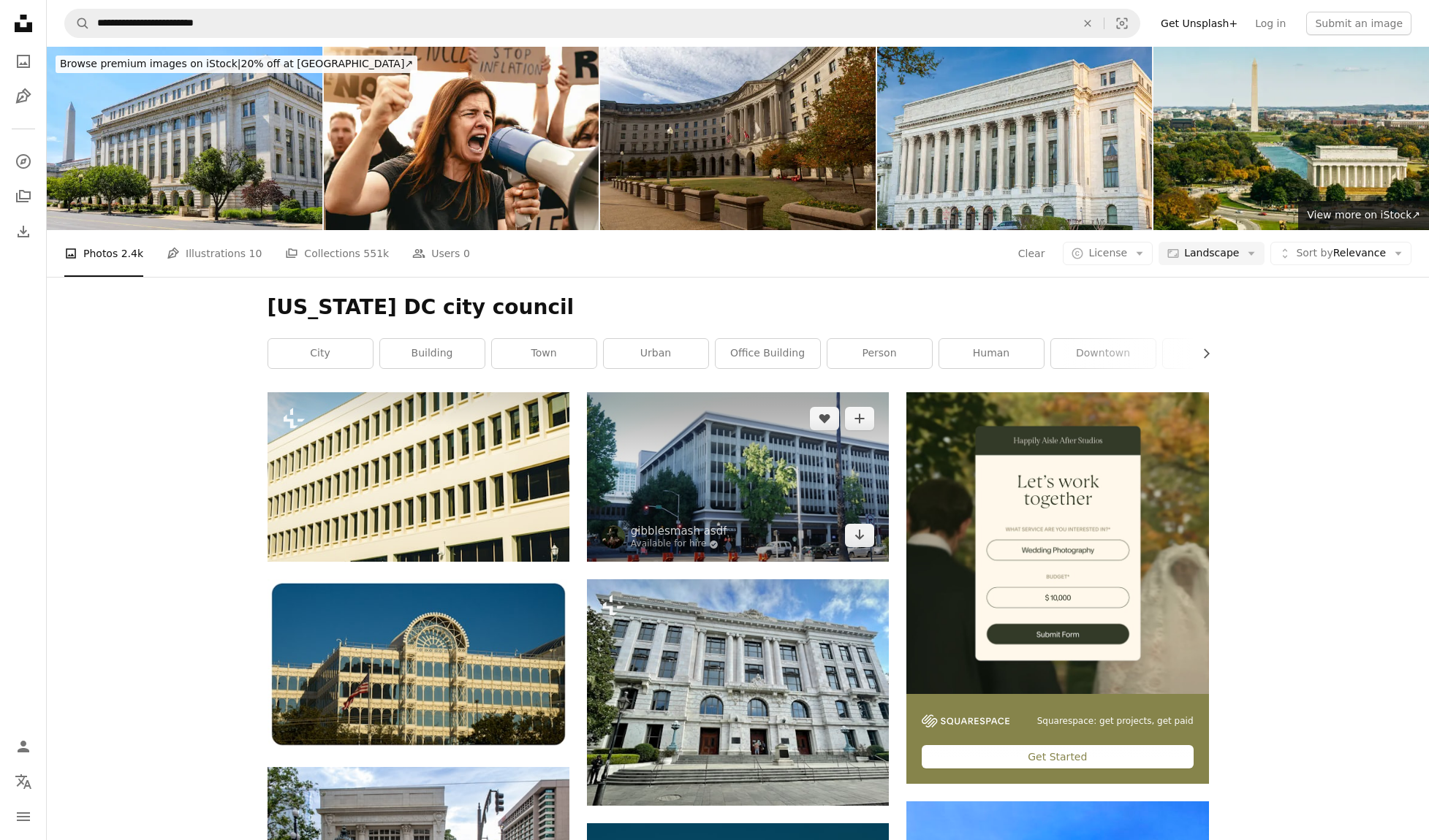
click at [698, 453] on img at bounding box center [738, 477] width 302 height 170
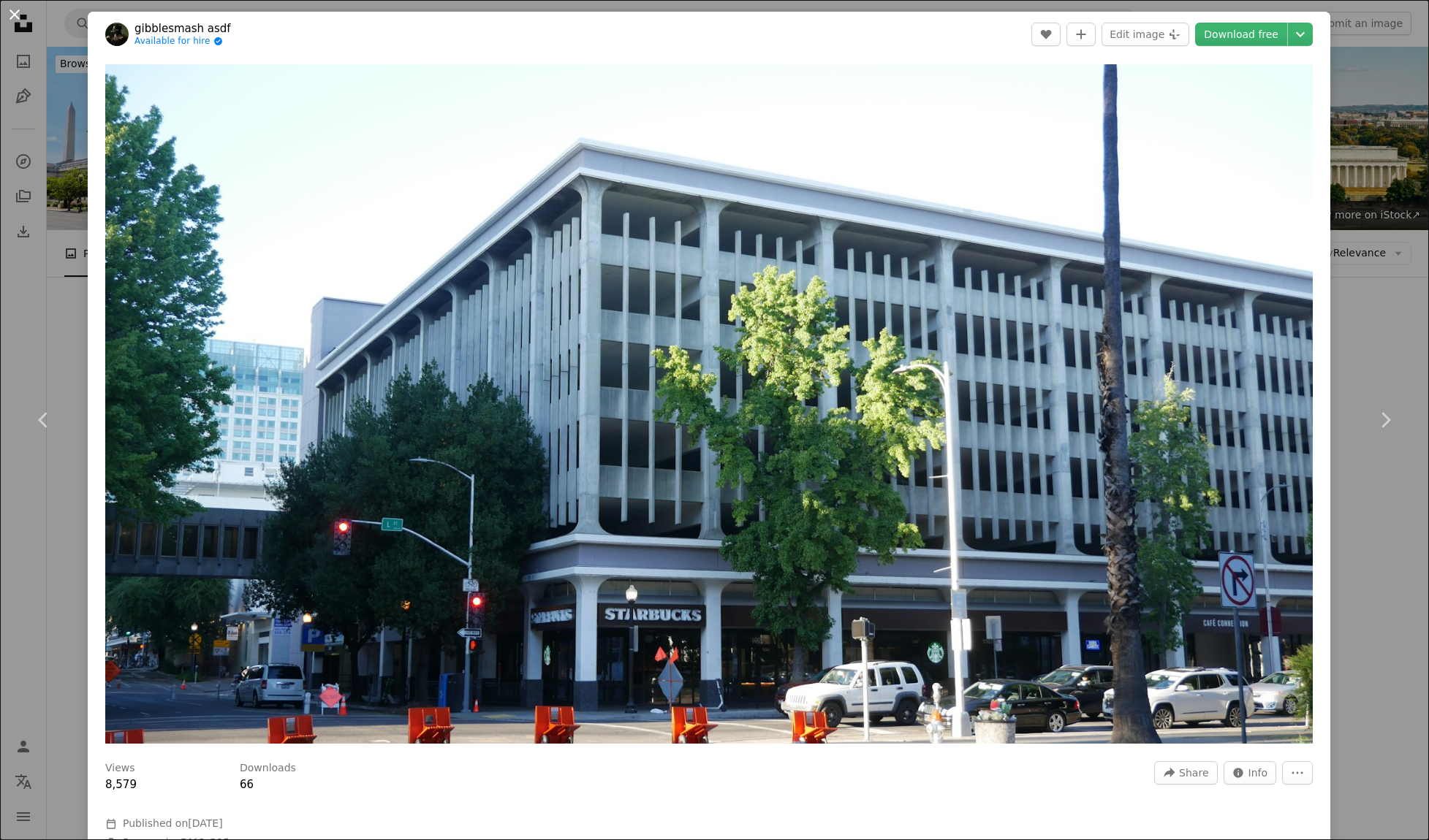
click at [22, 16] on button "An X shape" at bounding box center [14, 14] width 17 height 17
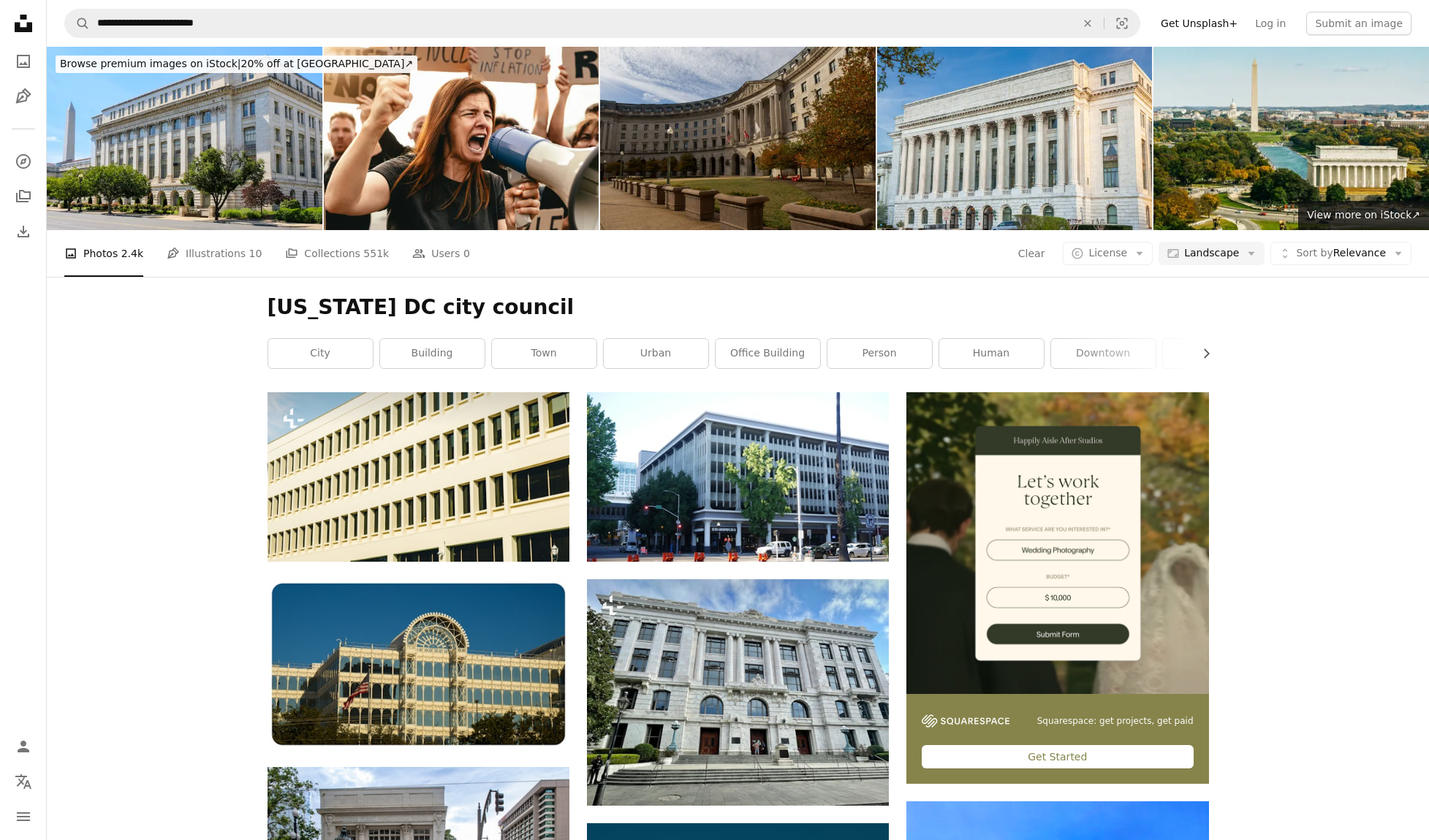
scroll to position [267, 0]
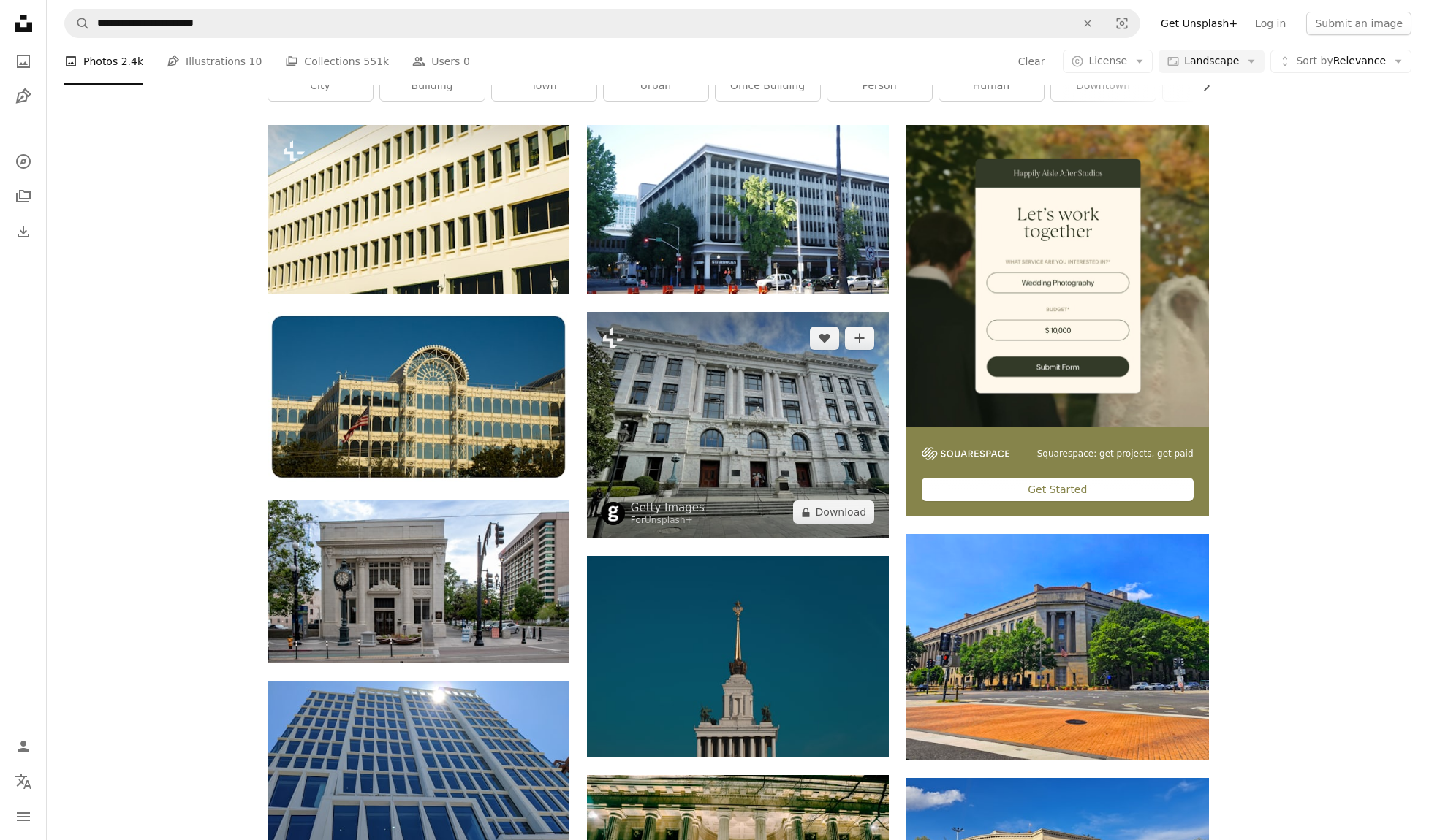
click at [713, 398] on img at bounding box center [738, 425] width 302 height 227
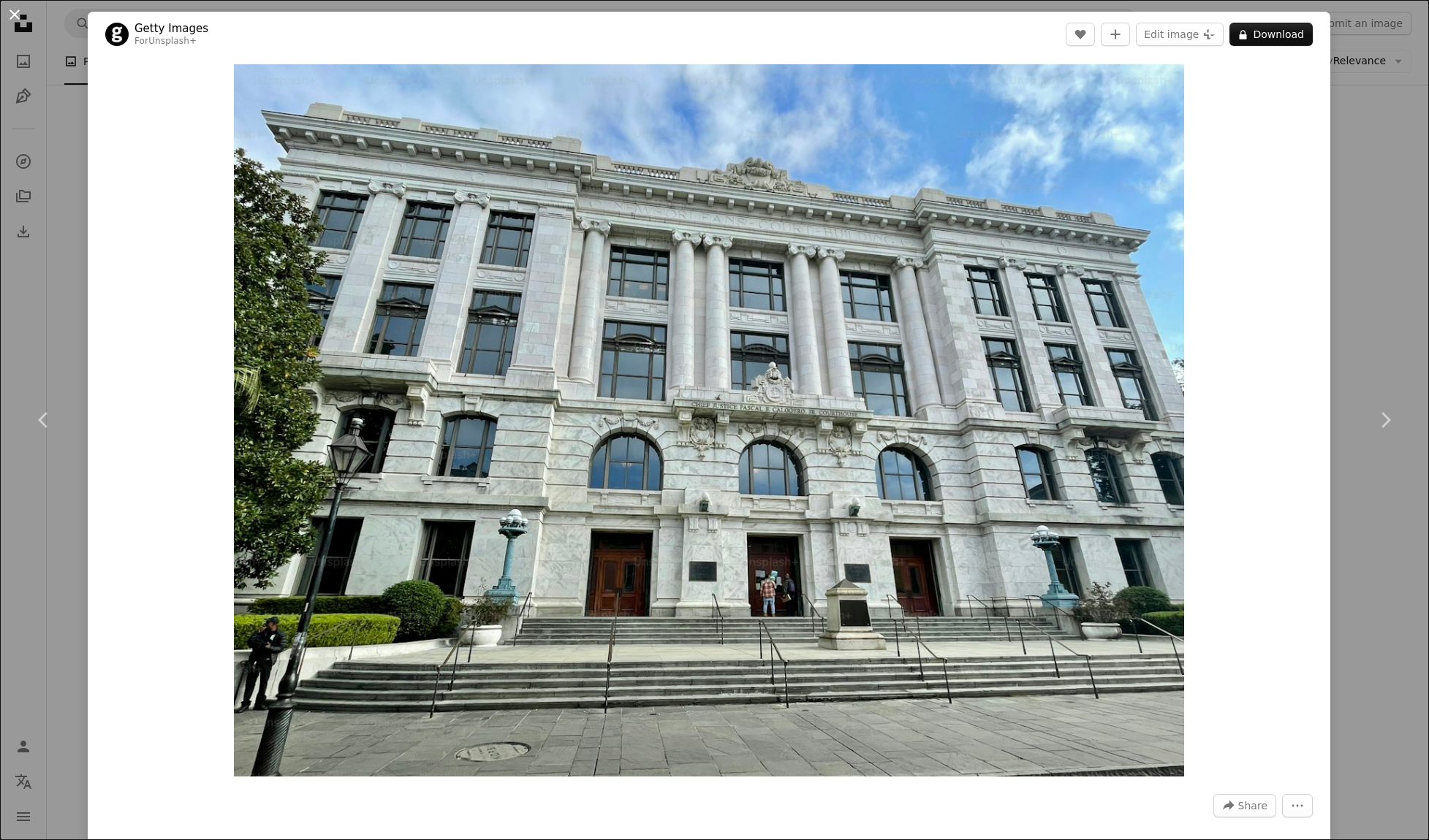
click at [12, 16] on button "An X shape" at bounding box center [14, 14] width 17 height 17
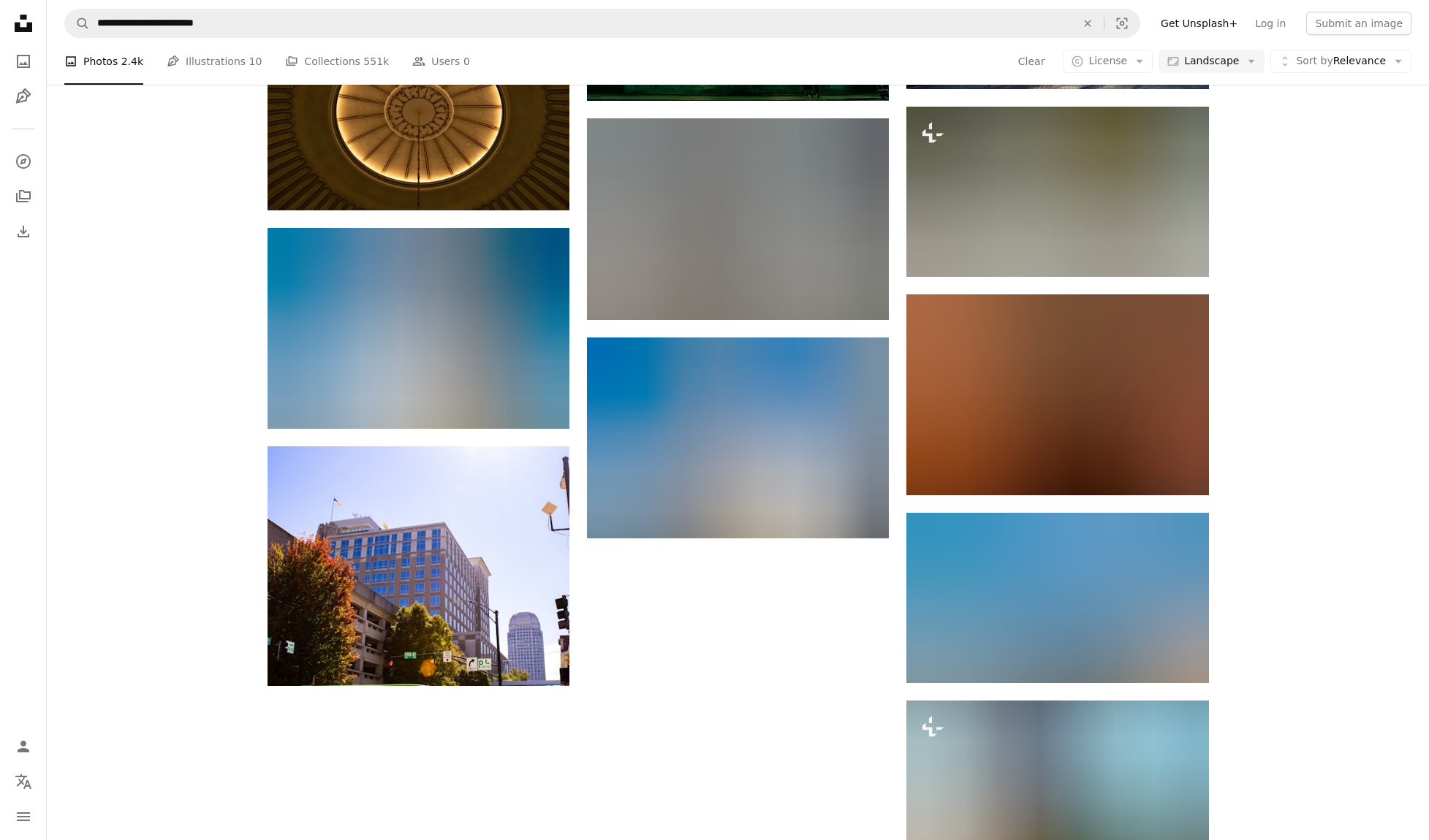
scroll to position [1157, 0]
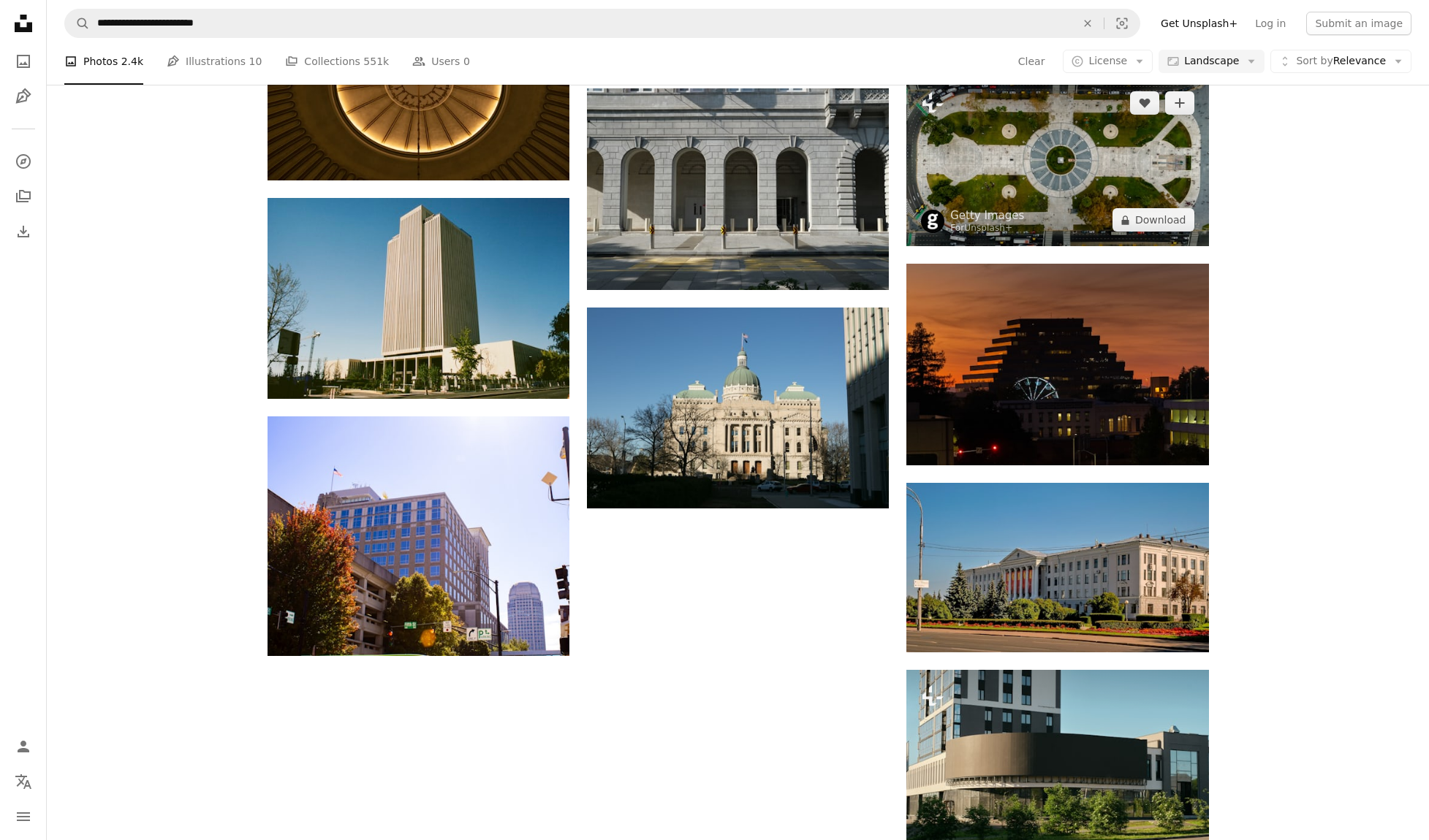
click at [1130, 147] on img at bounding box center [1057, 162] width 302 height 170
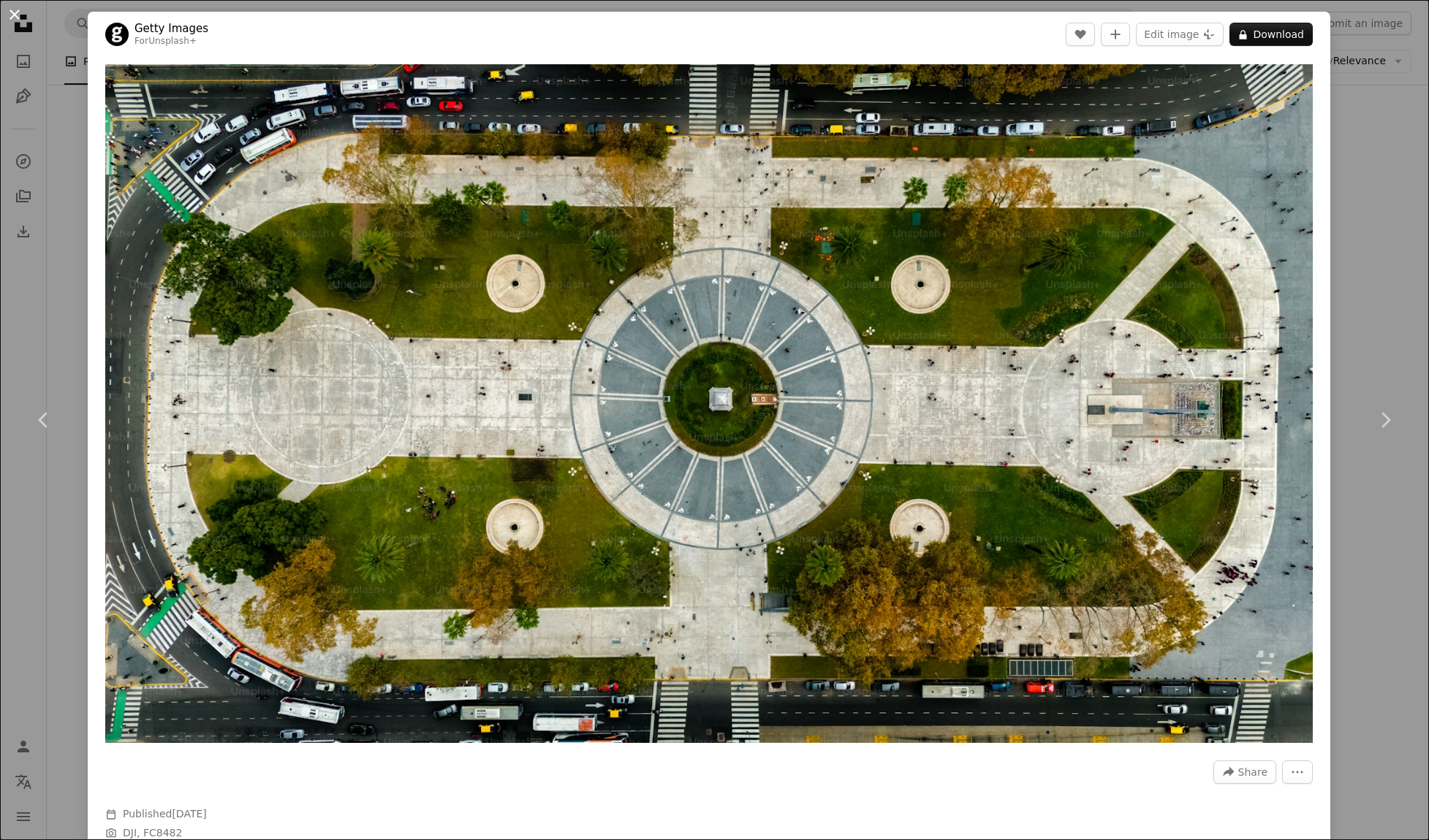
click at [17, 8] on button "An X shape" at bounding box center [14, 14] width 17 height 17
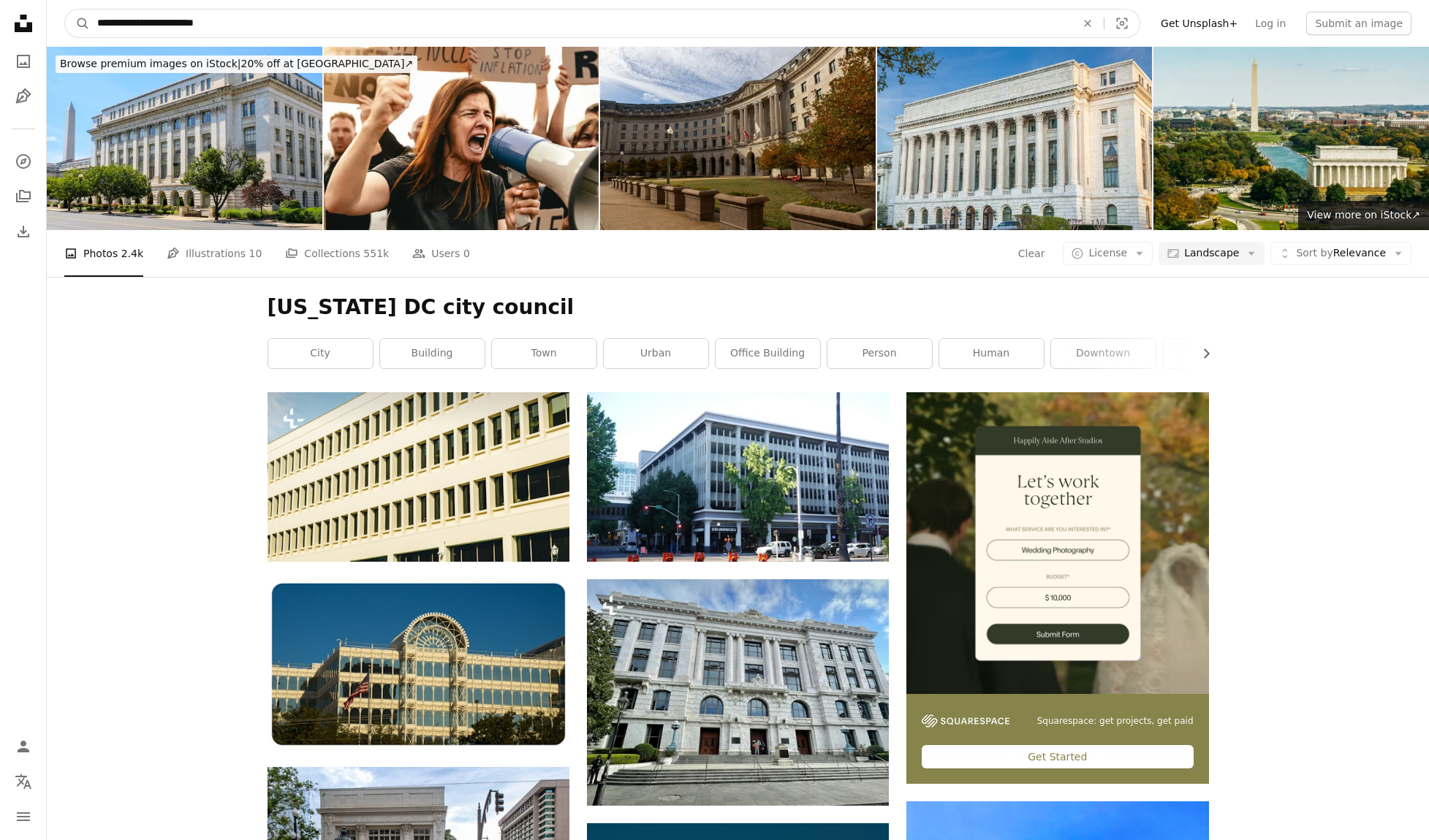
drag, startPoint x: 241, startPoint y: 25, endPoint x: 50, endPoint y: 21, distance: 191.0
click at [50, 21] on nav "**********" at bounding box center [738, 23] width 1382 height 47
type input "**********"
click button "A magnifying glass" at bounding box center [78, 24] width 25 height 28
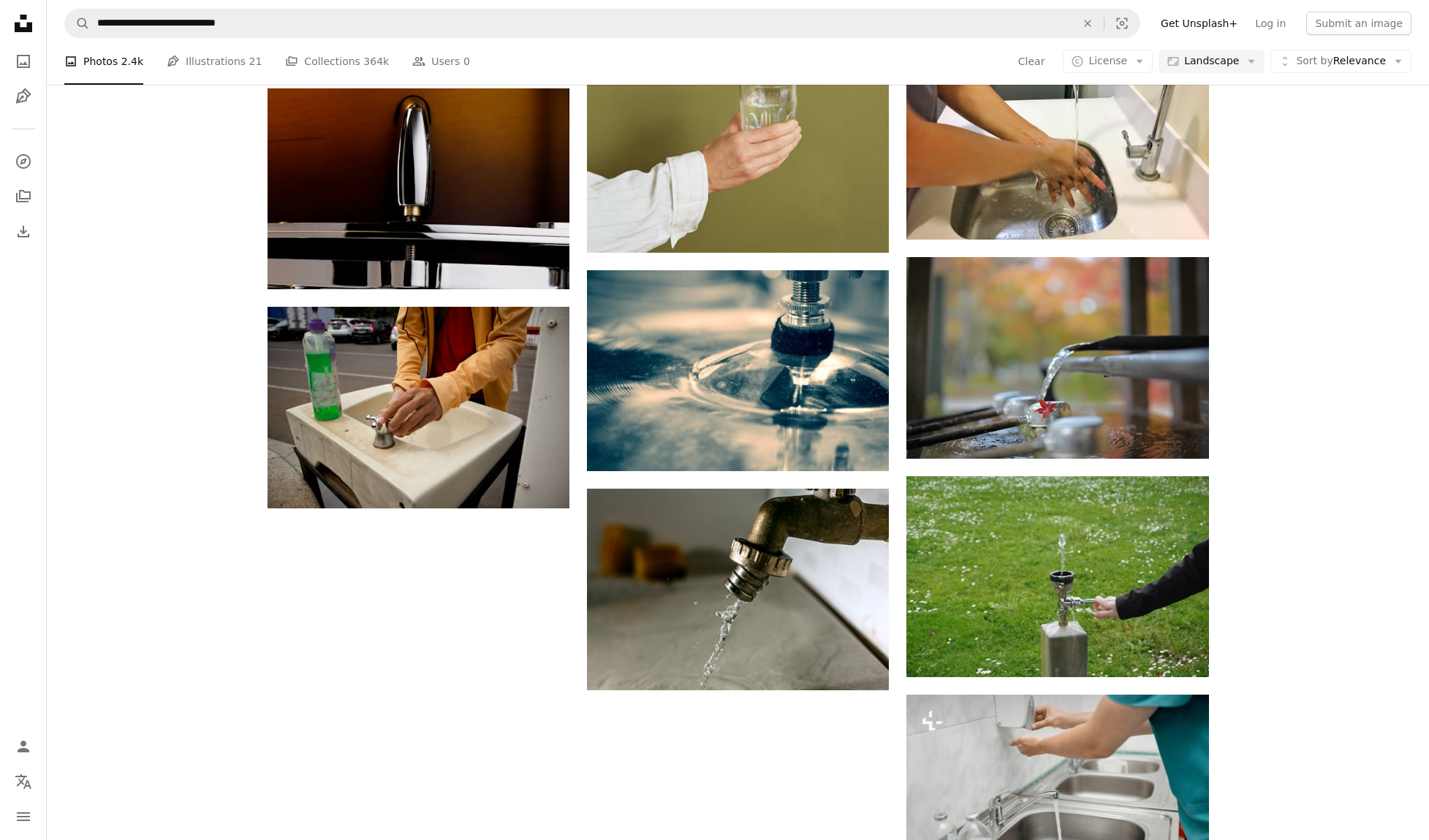
scroll to position [1236, 0]
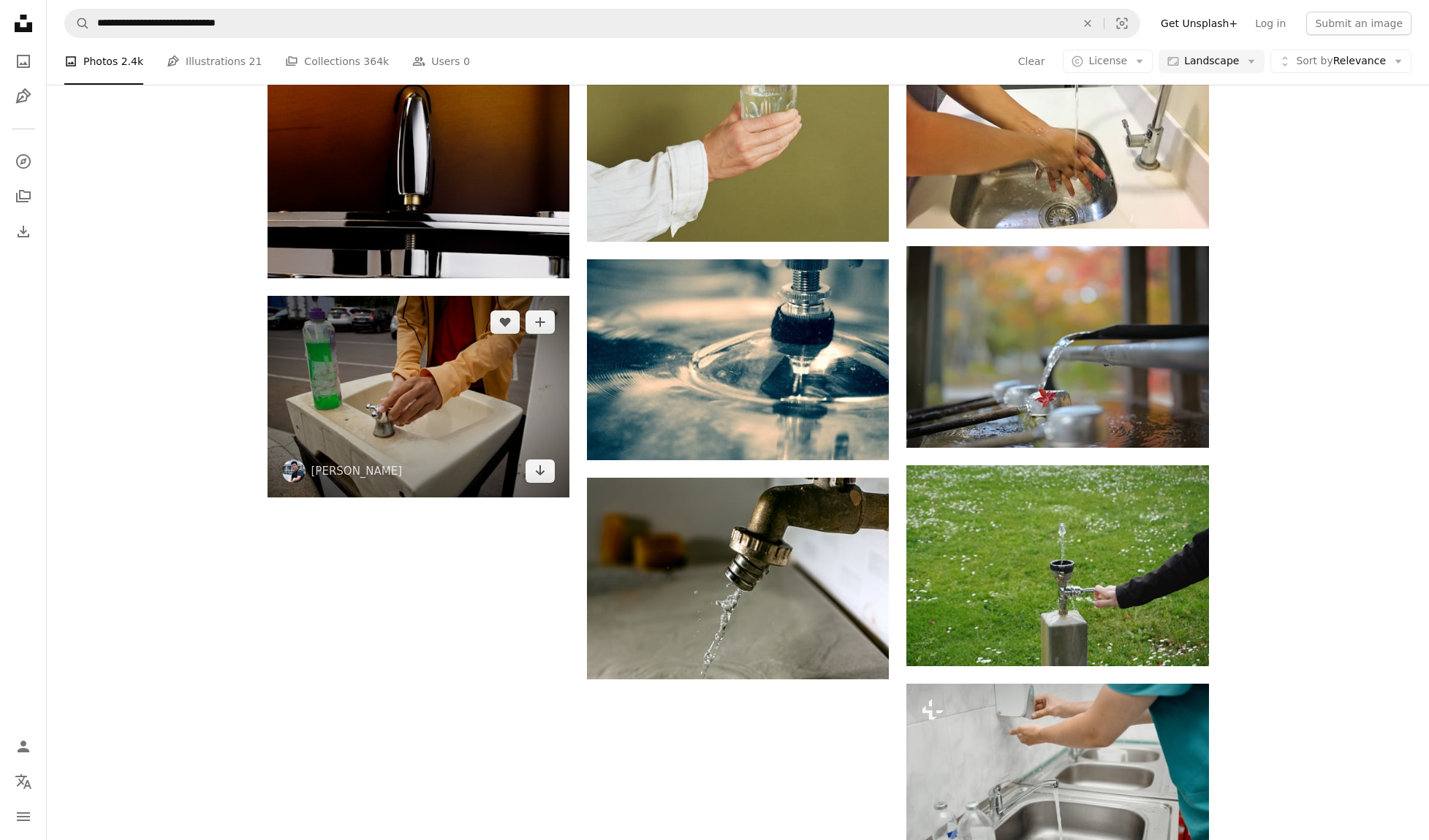
click at [374, 390] on img at bounding box center [418, 397] width 302 height 201
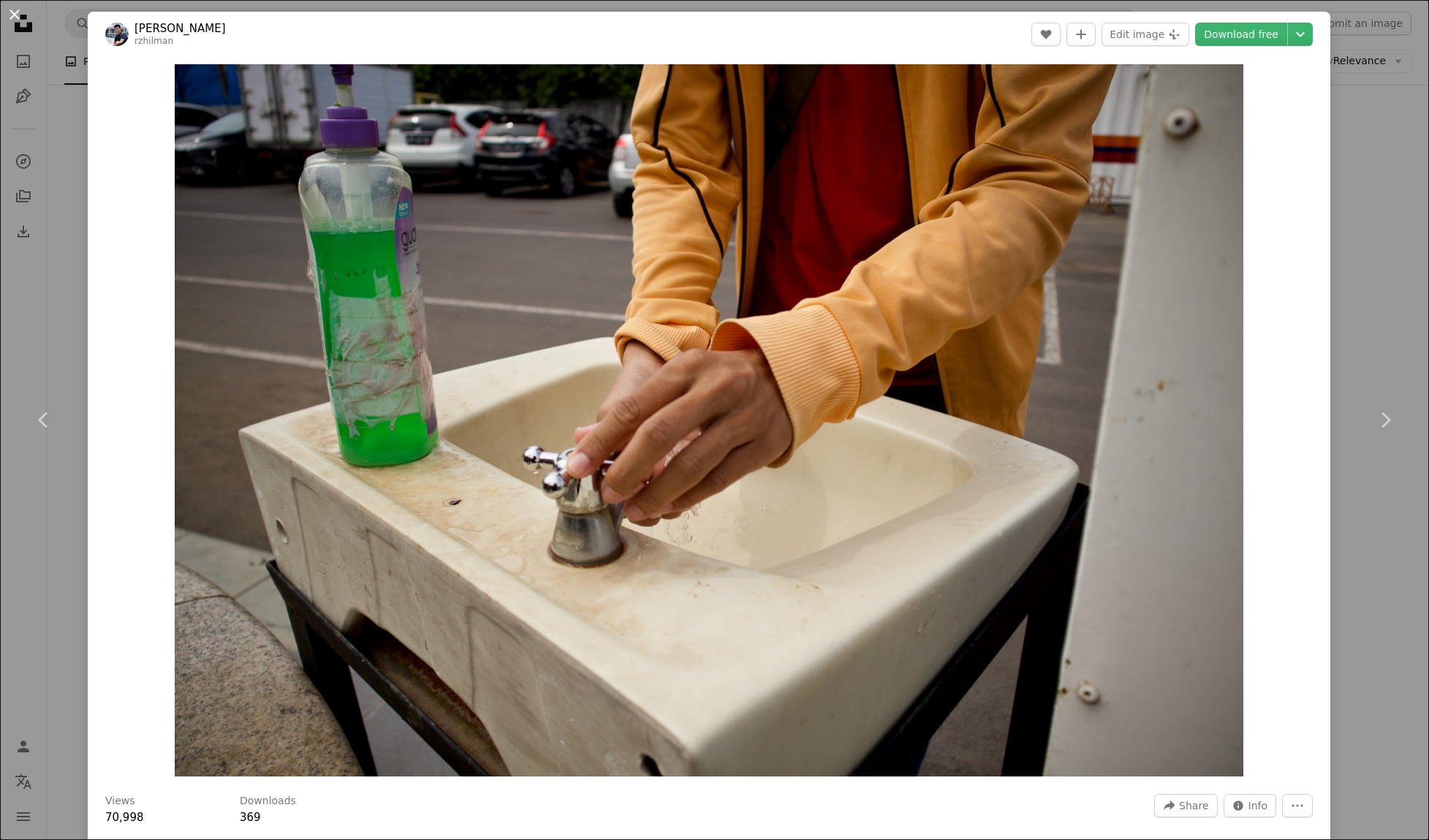
click at [11, 16] on button "An X shape" at bounding box center [14, 14] width 17 height 17
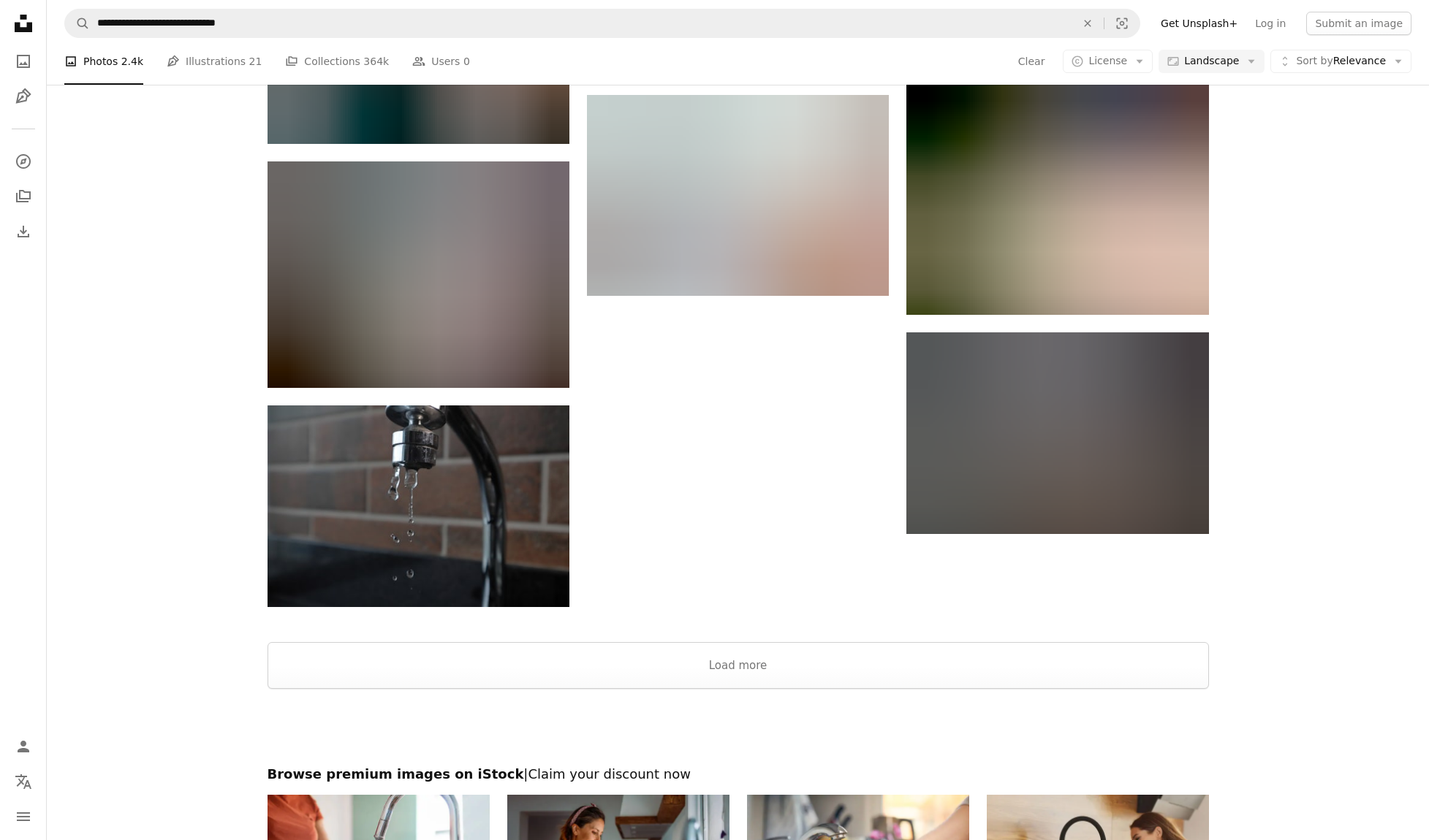
scroll to position [3174, 0]
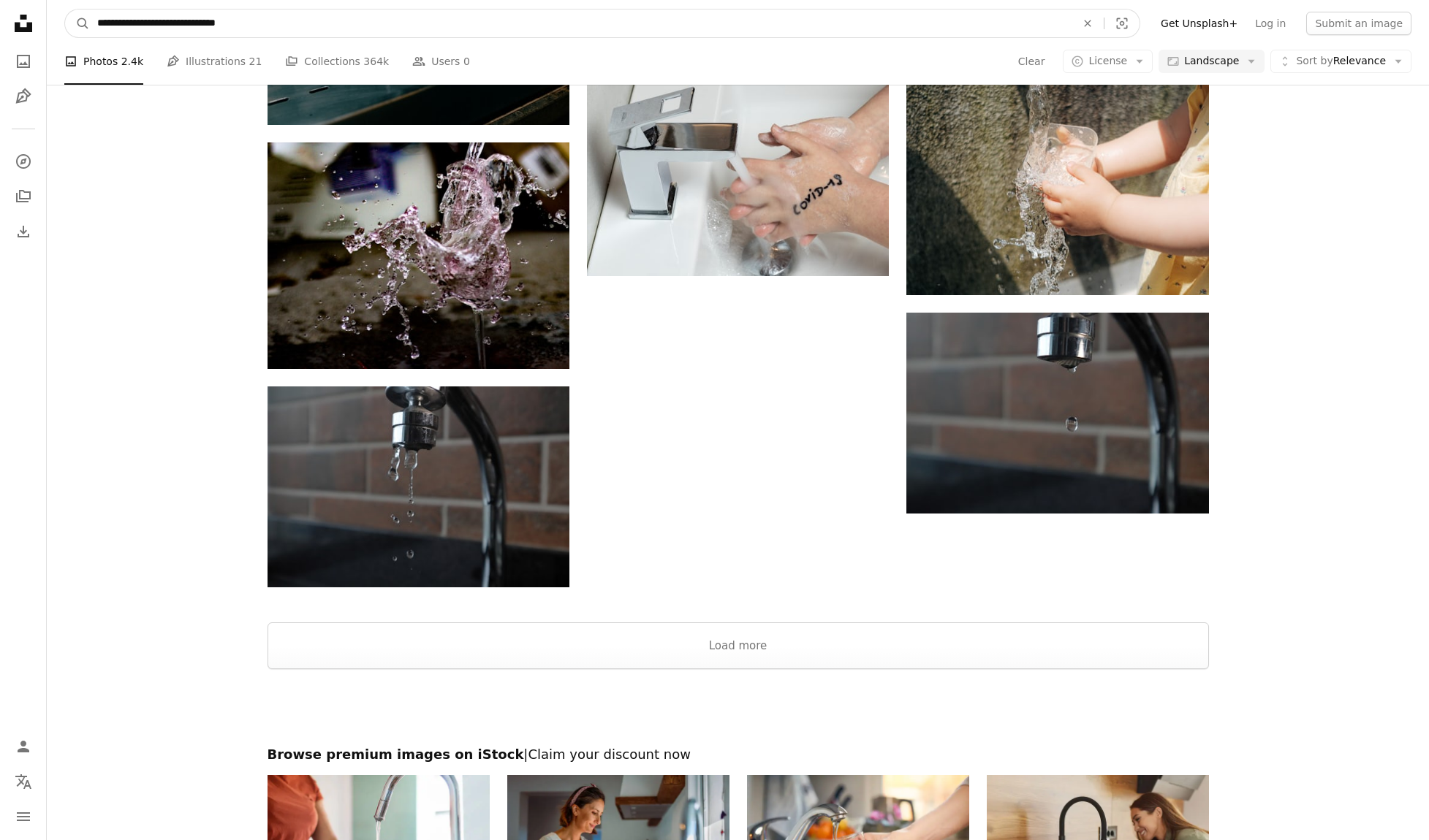
drag, startPoint x: 270, startPoint y: 16, endPoint x: 139, endPoint y: 20, distance: 131.1
click at [82, 19] on form "**********" at bounding box center [602, 23] width 1075 height 29
click at [151, 21] on input "**********" at bounding box center [581, 24] width 981 height 28
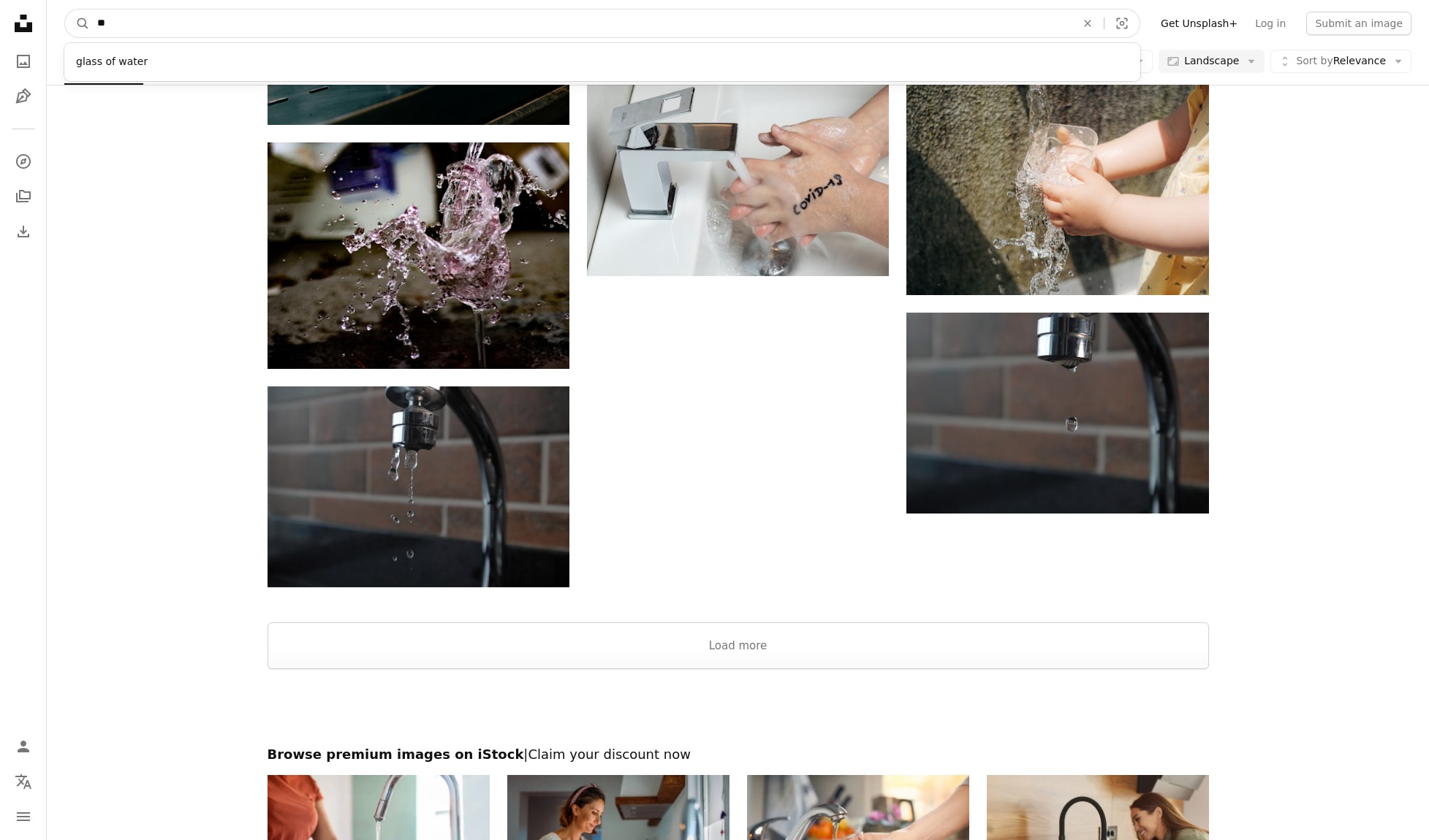
type input "*"
type input "**********"
click button "A magnifying glass" at bounding box center [78, 24] width 25 height 28
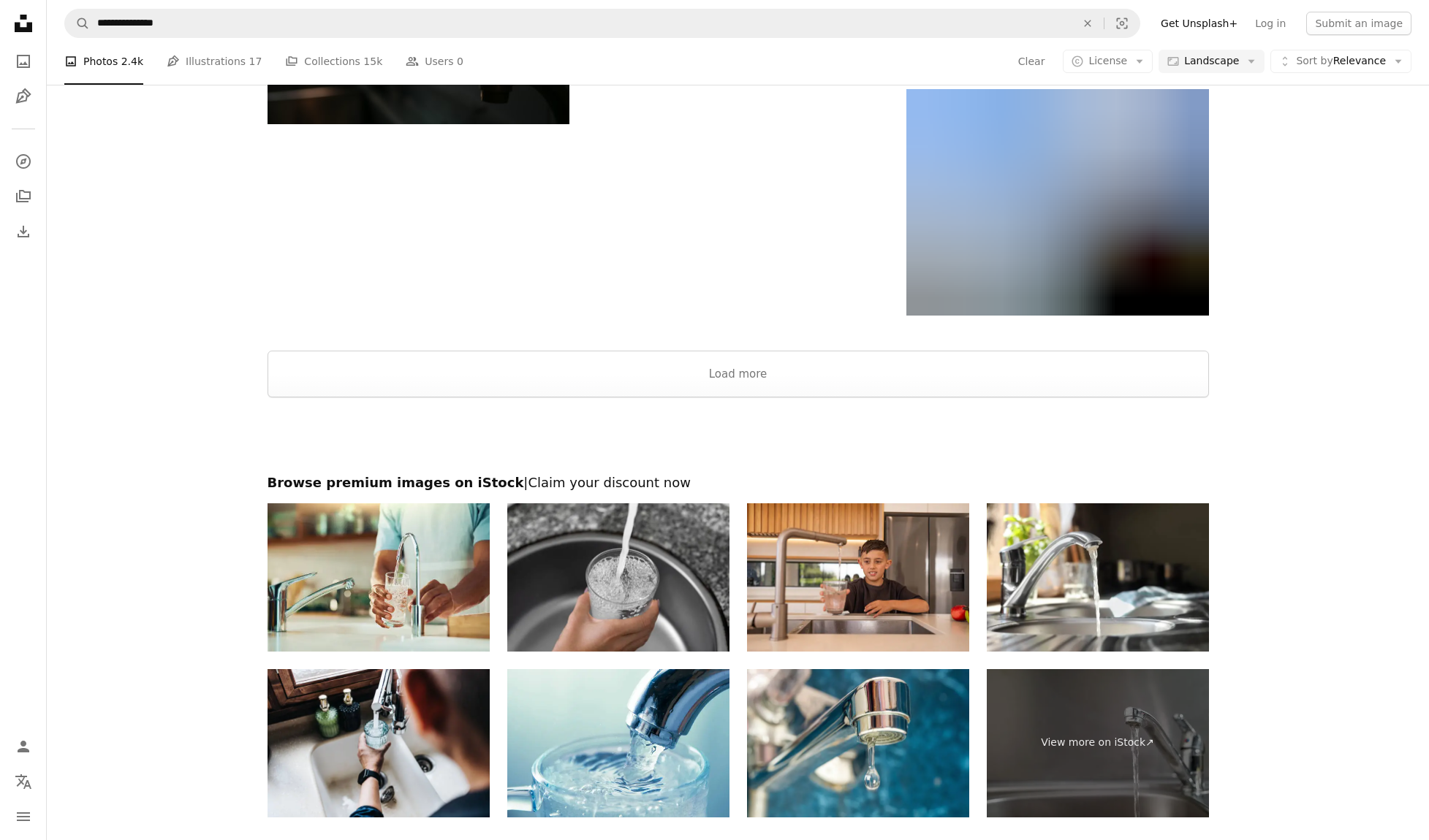
scroll to position [1831, 0]
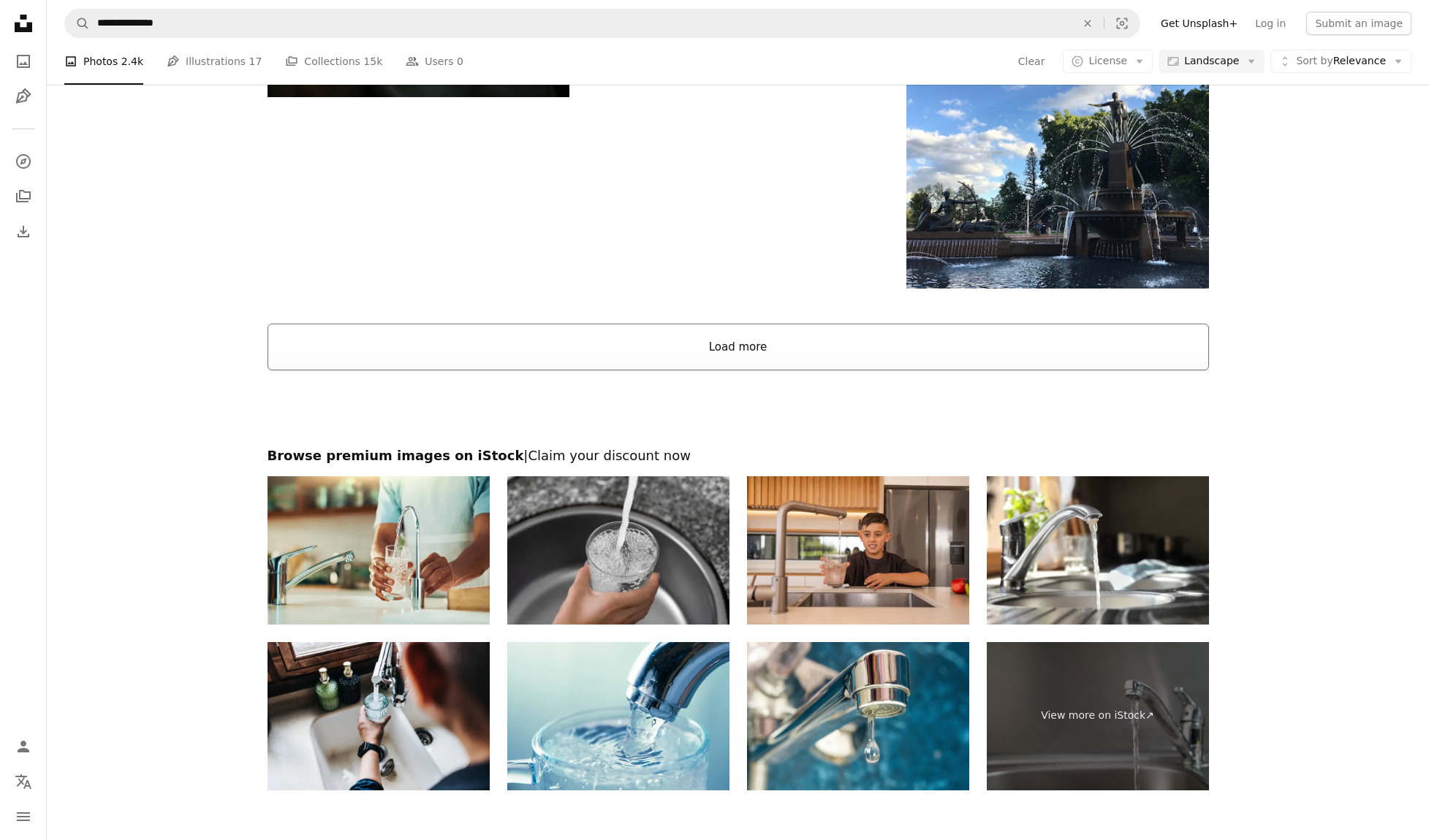
click at [550, 349] on button "Load more" at bounding box center [737, 347] width 941 height 47
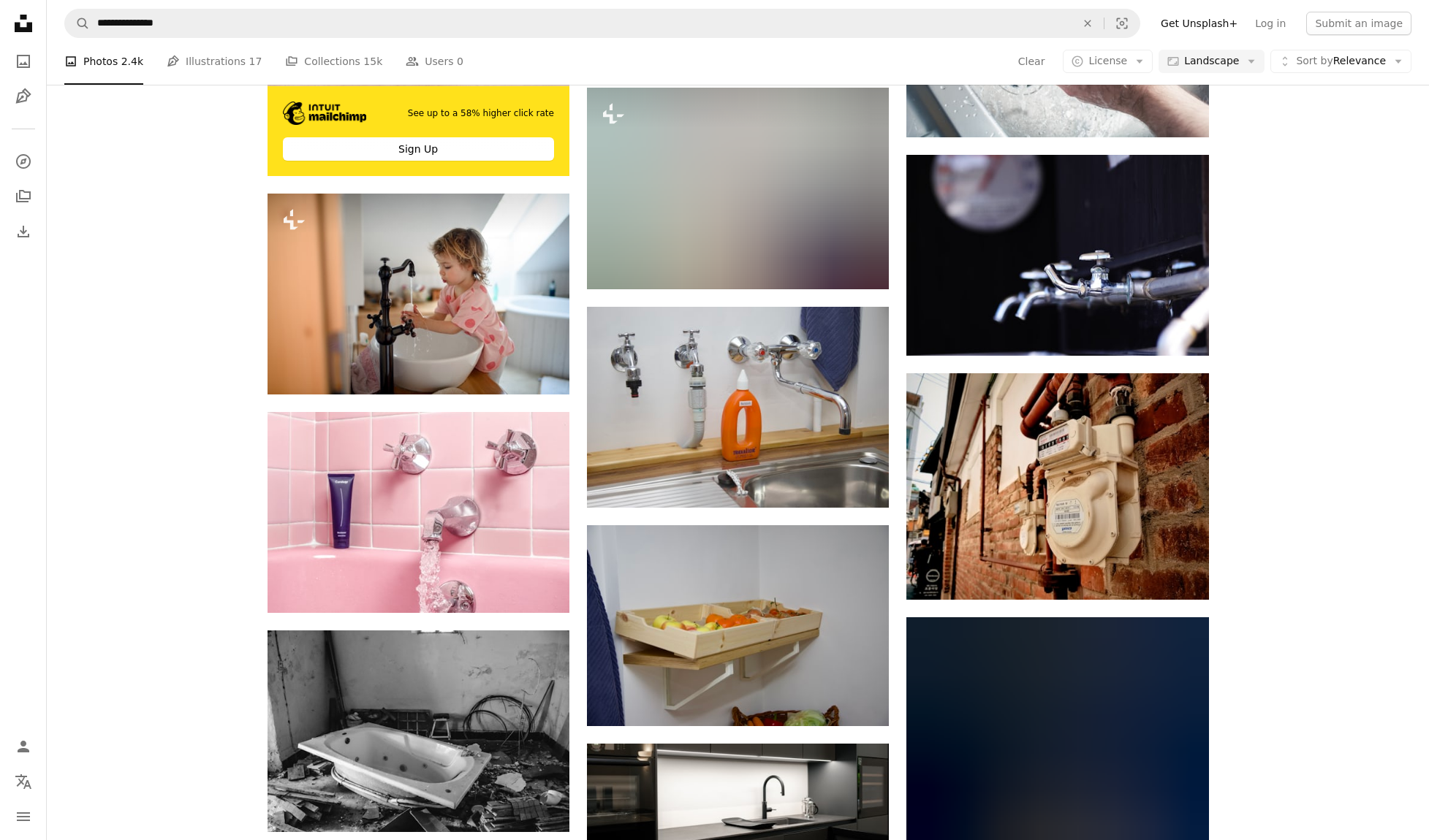
scroll to position [2924, 0]
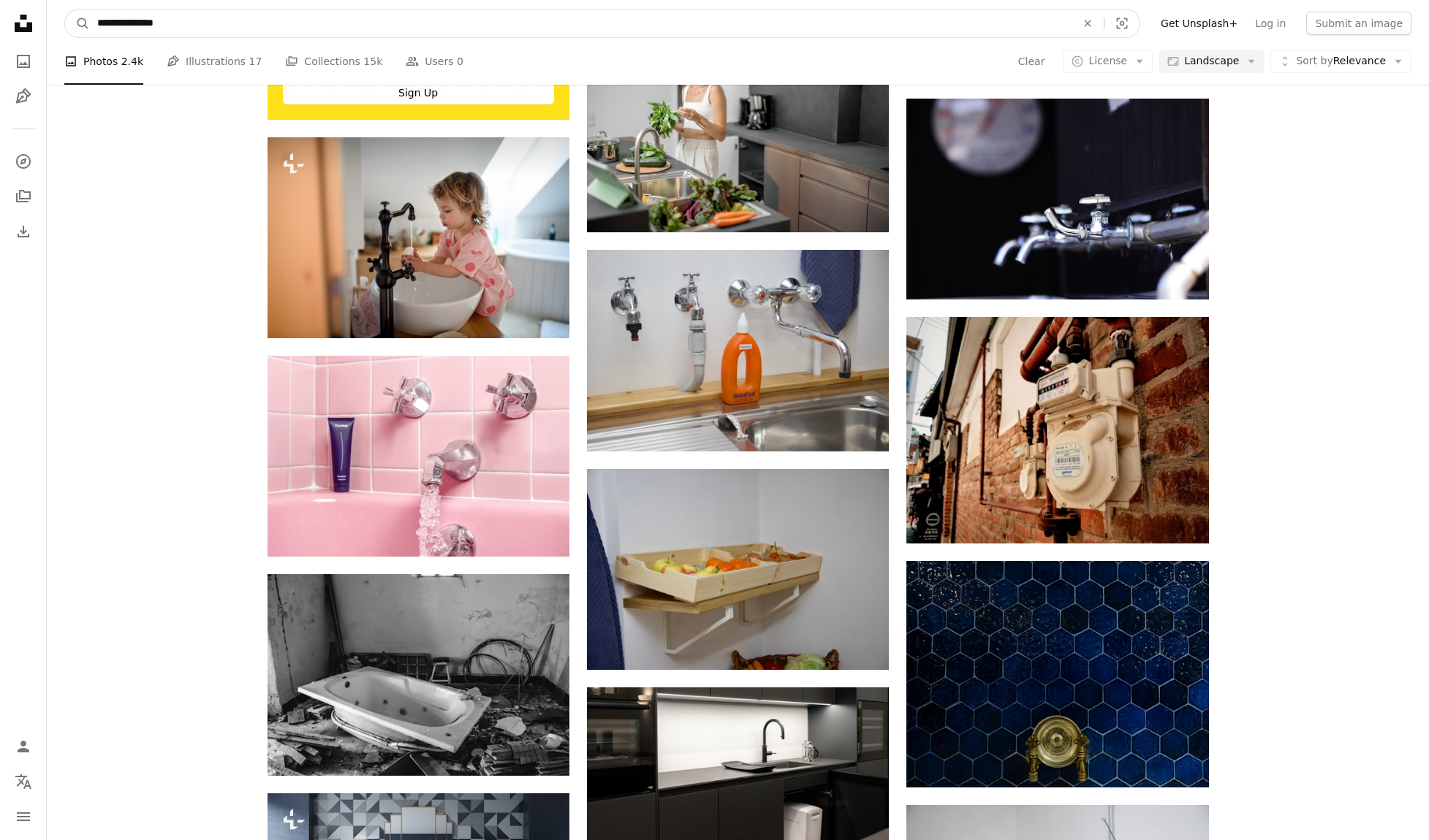
click at [223, 21] on input "**********" at bounding box center [581, 24] width 981 height 28
type input "*********"
click button "A magnifying glass" at bounding box center [78, 24] width 25 height 28
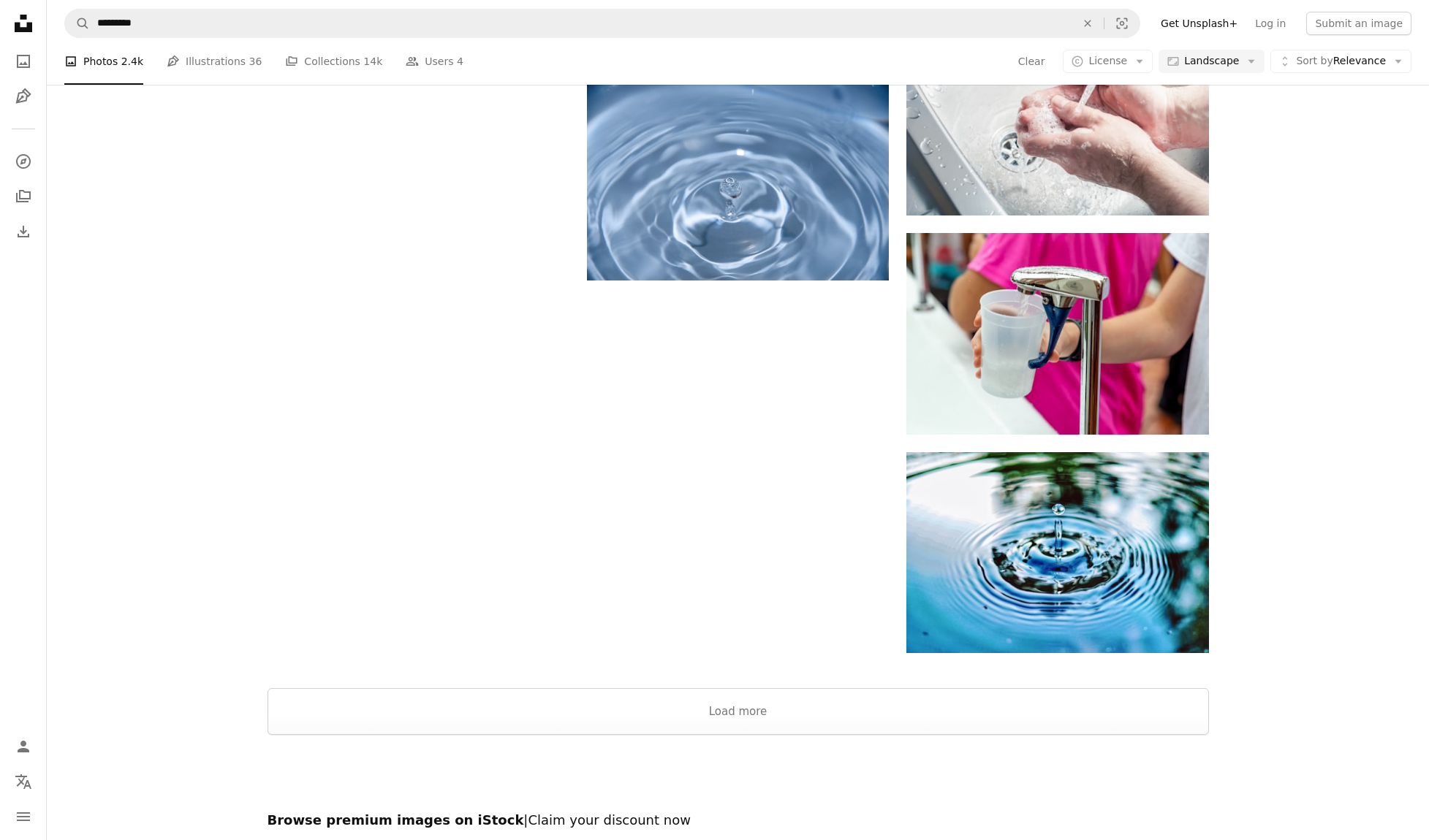
scroll to position [1622, 0]
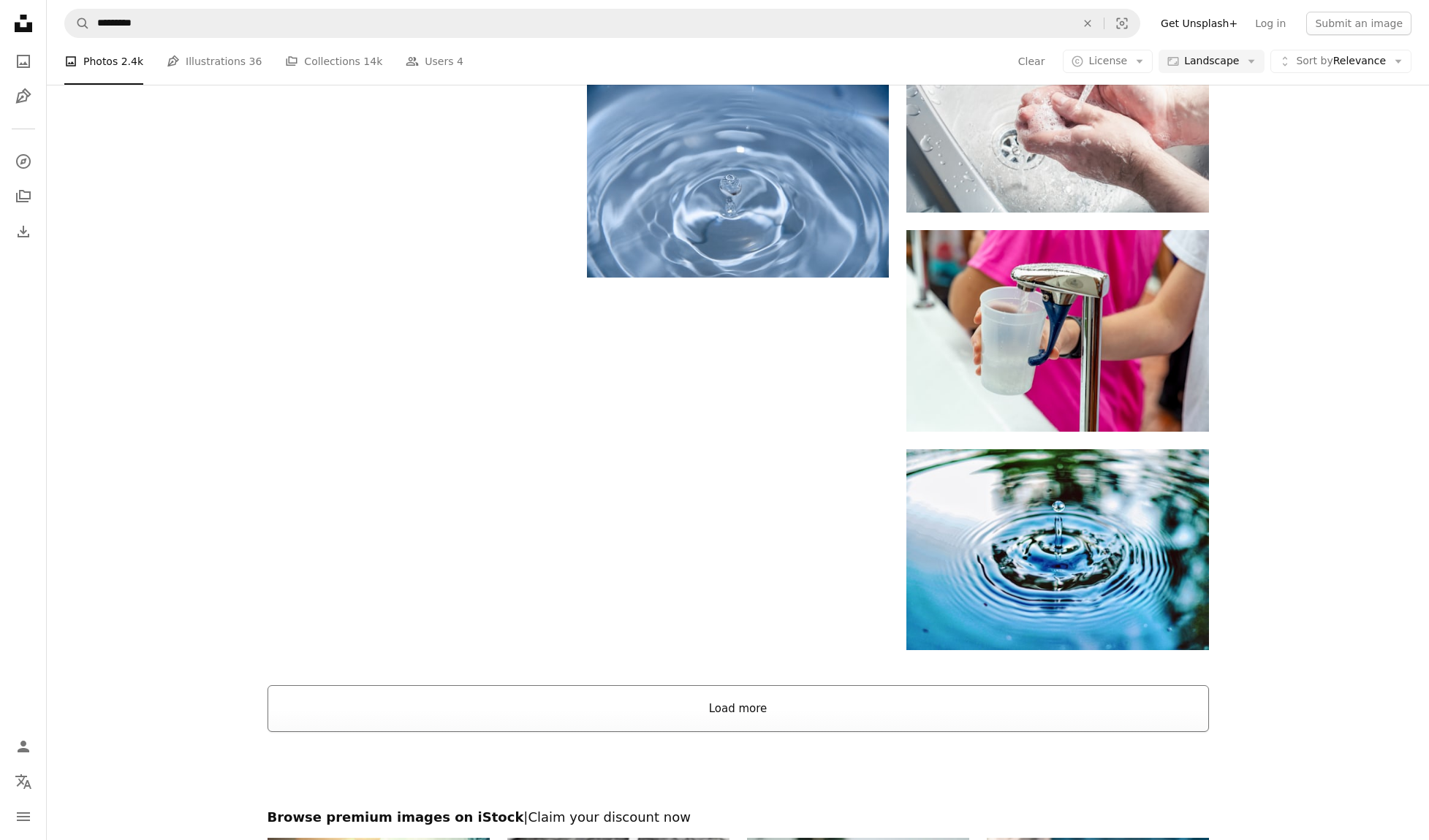
click at [576, 720] on button "Load more" at bounding box center [737, 708] width 941 height 47
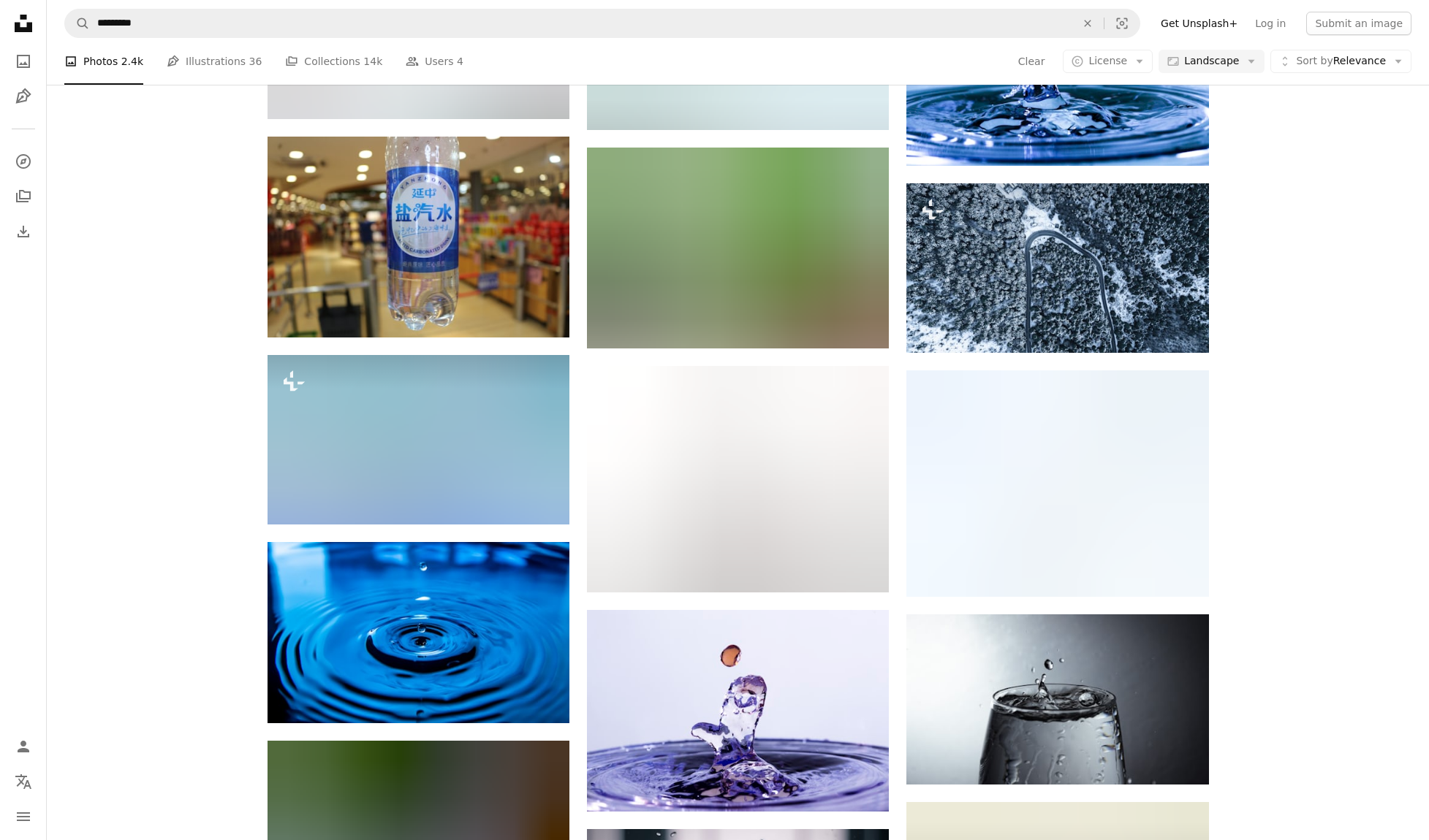
scroll to position [10877, 0]
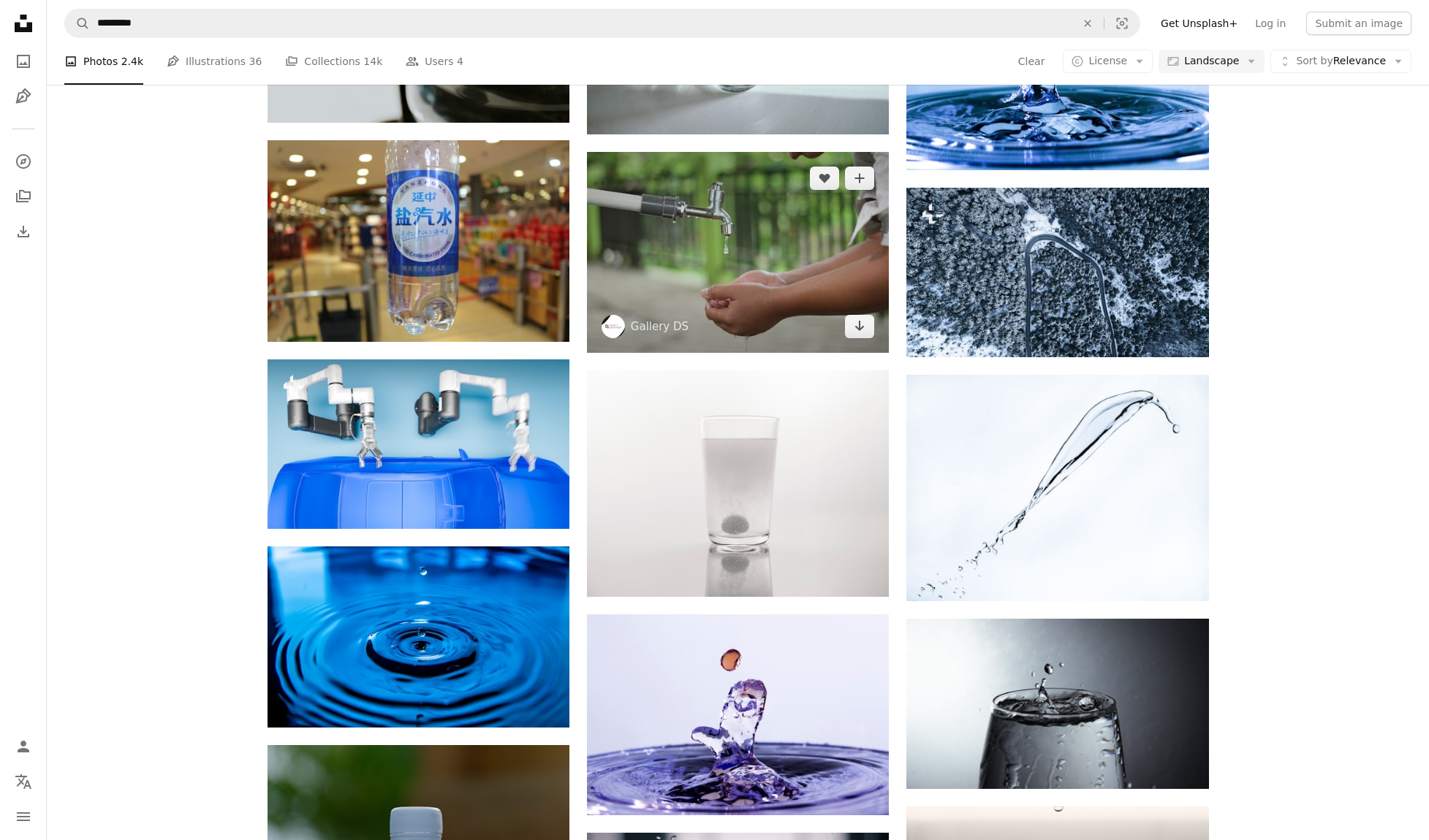
click at [773, 307] on img at bounding box center [738, 252] width 302 height 201
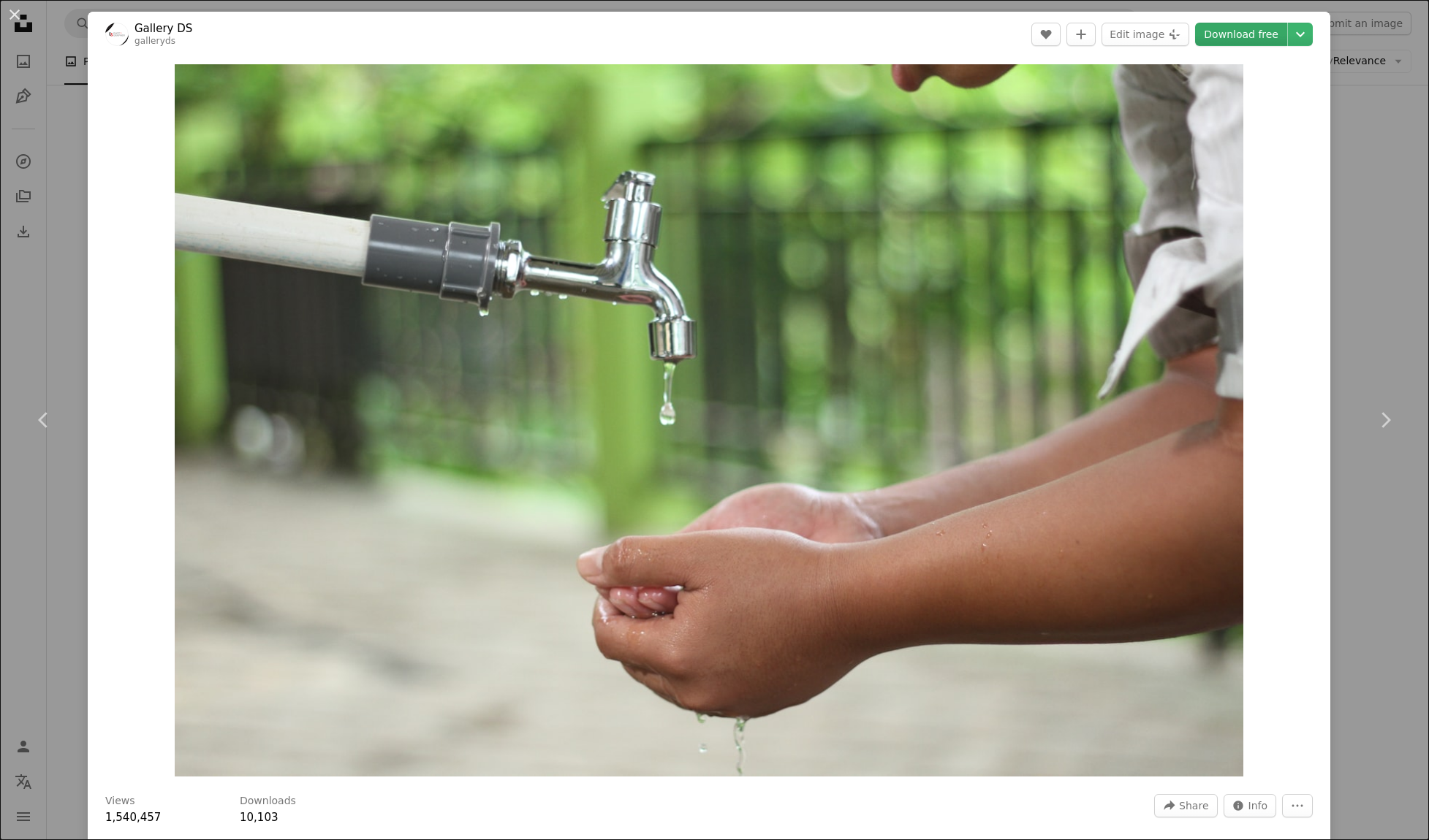
click at [1268, 41] on link "Download free" at bounding box center [1241, 34] width 92 height 23
